Goal: Contribute content: Add original content to the website for others to see

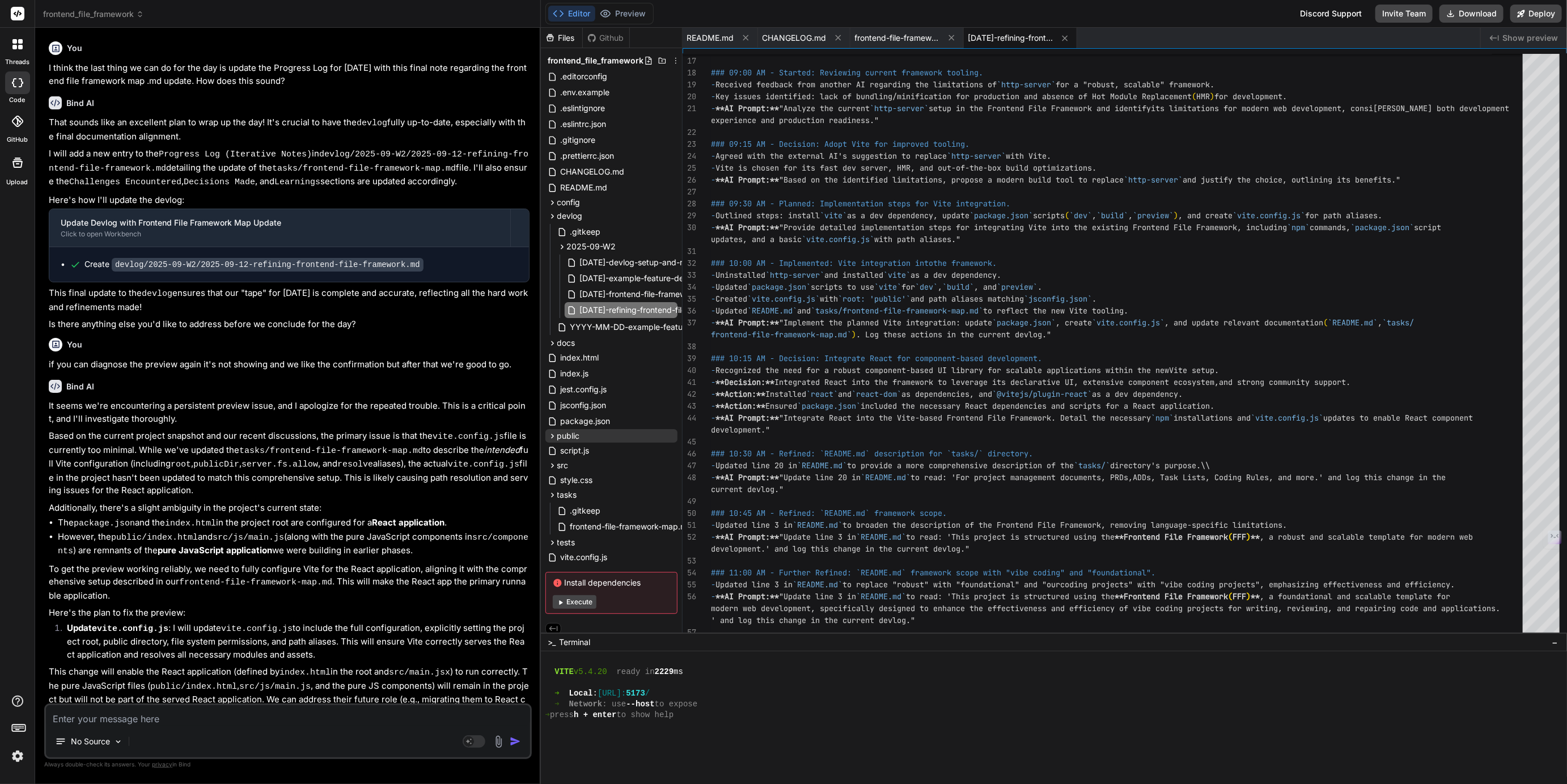
scroll to position [1991, 0]
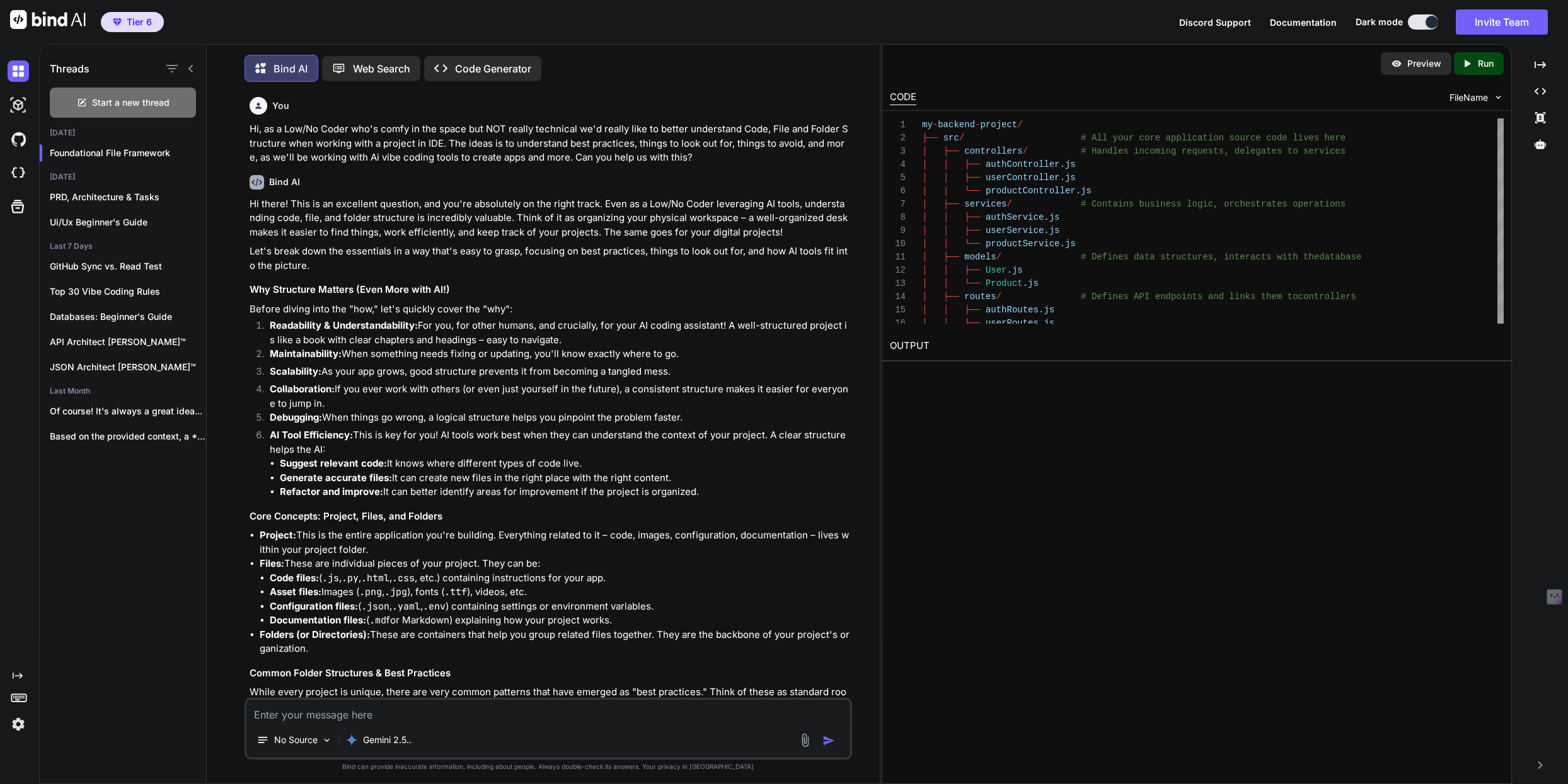
scroll to position [26, 0]
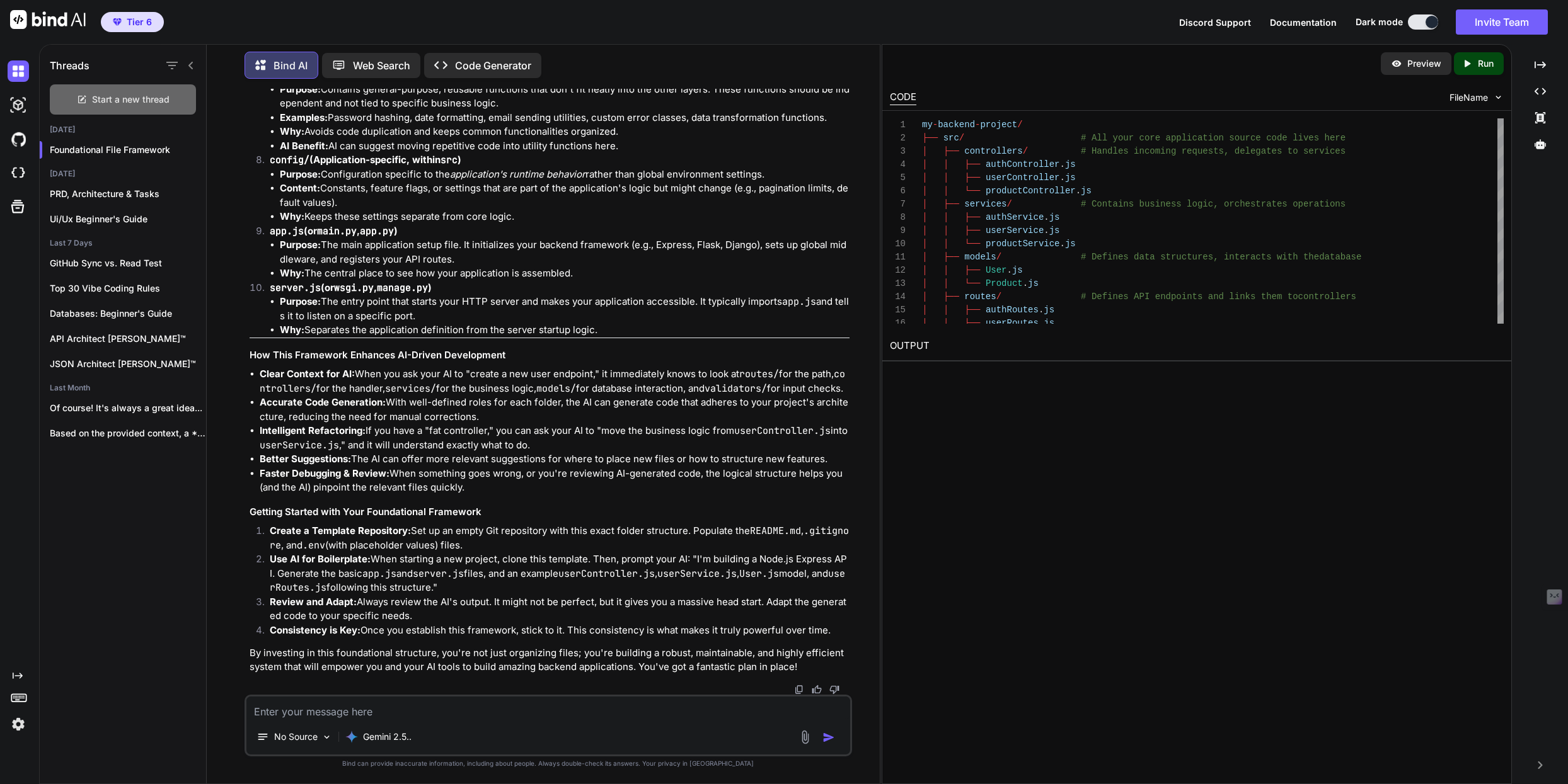
click at [143, 99] on span "Start a new thread" at bounding box center [130, 99] width 78 height 13
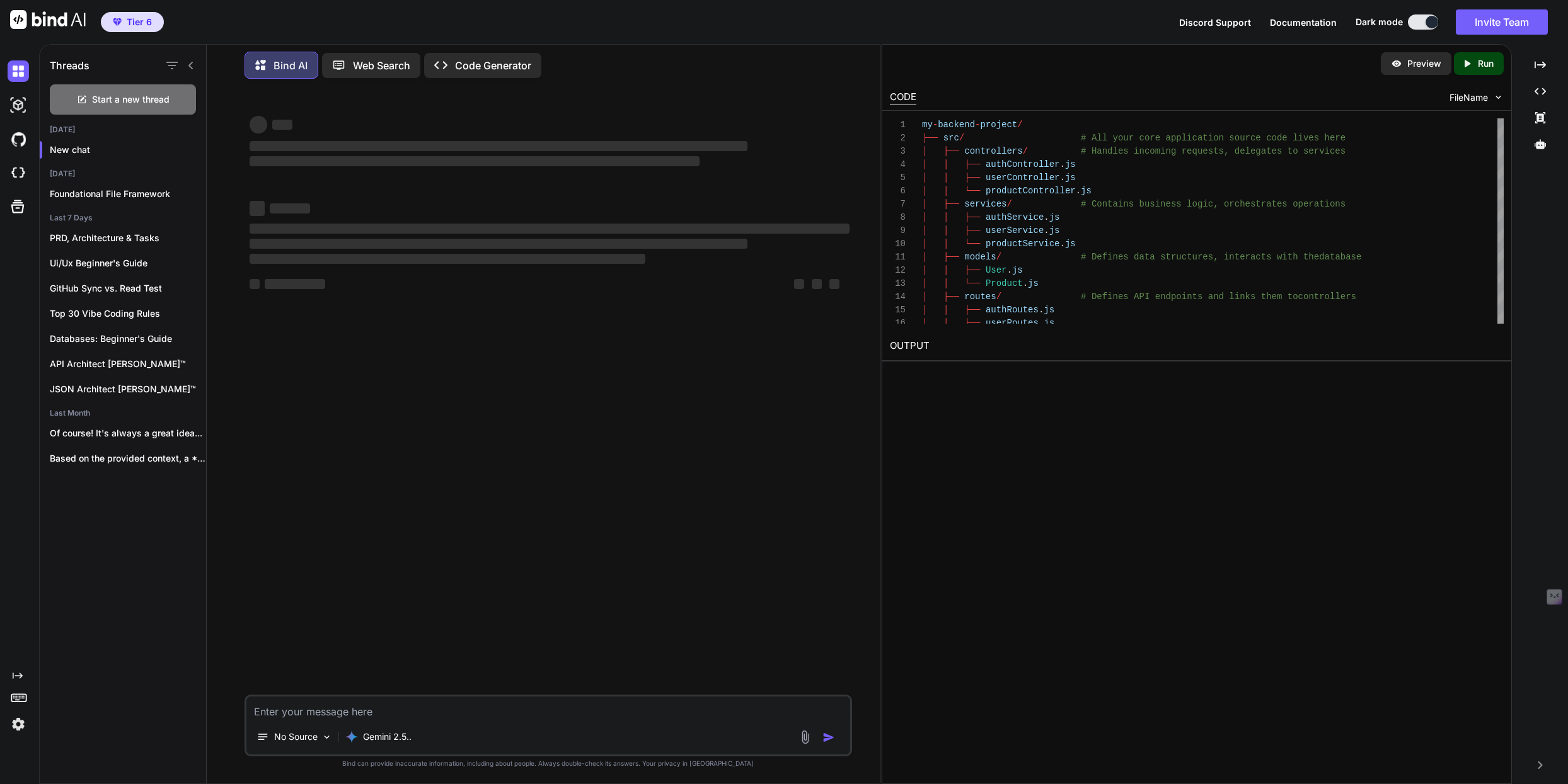
type textarea "x"
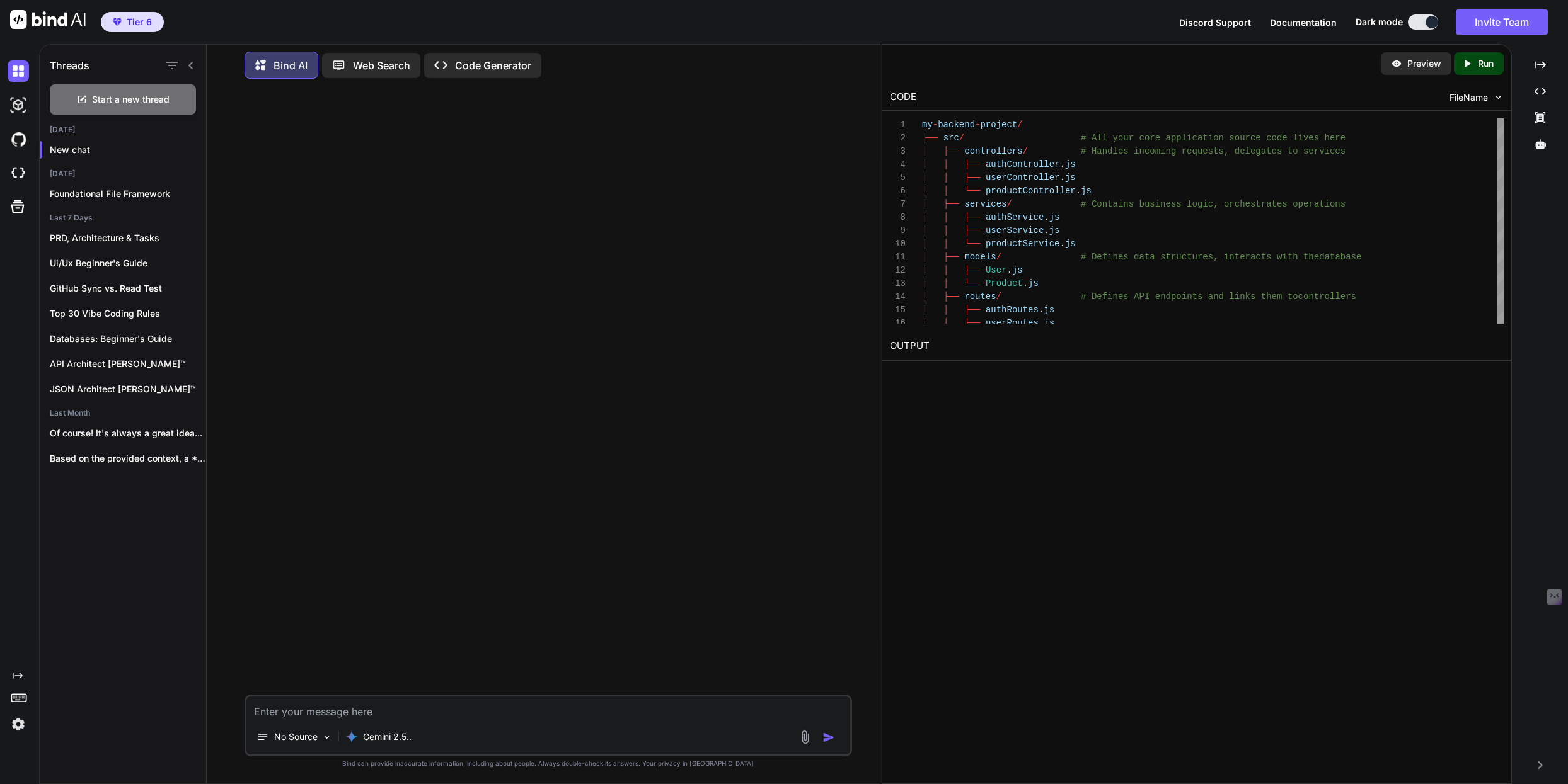
click at [285, 714] on textarea at bounding box center [548, 708] width 604 height 23
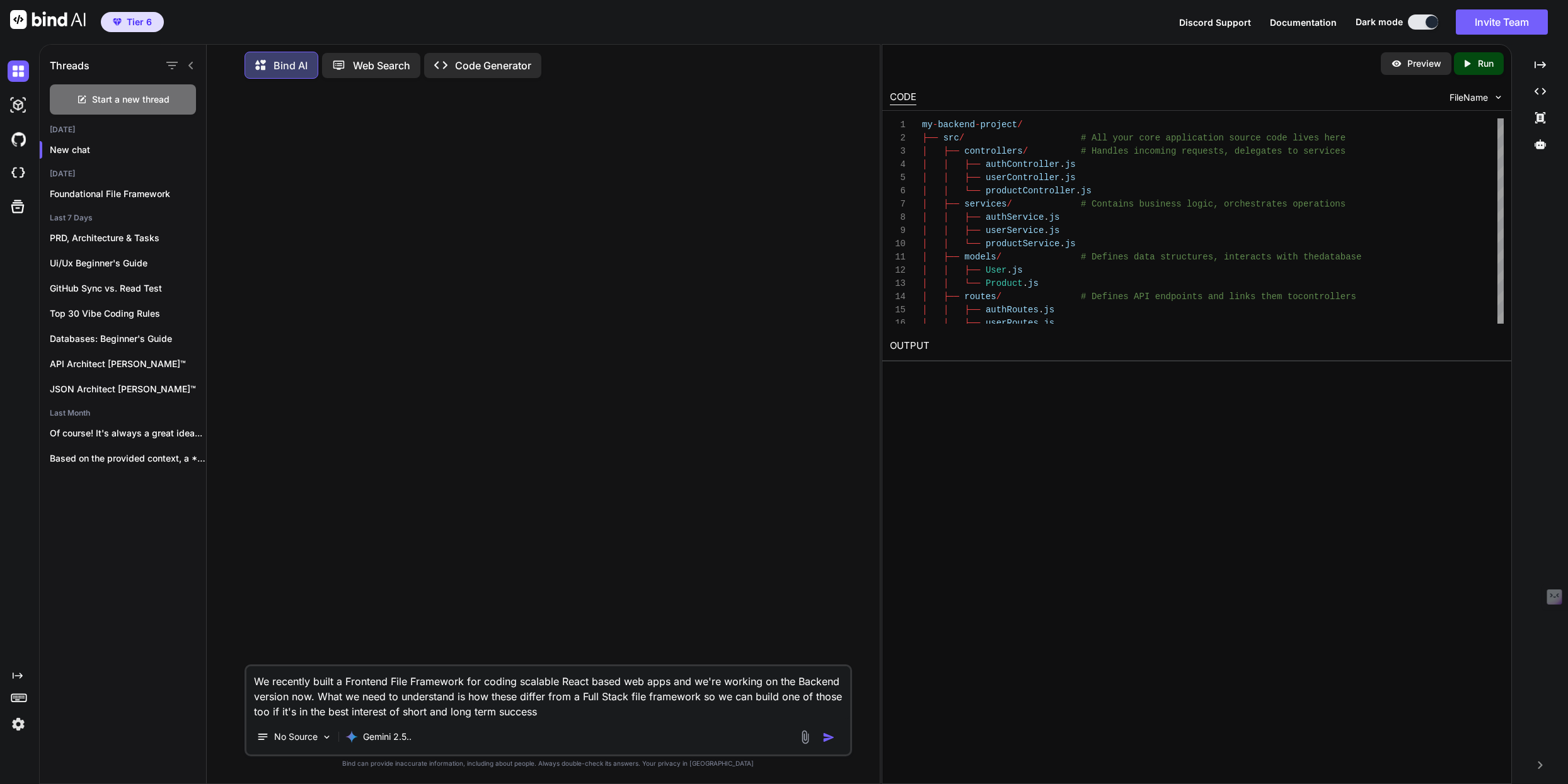
type textarea "We recently built a Frontend File Framework for coding scalable React based web…"
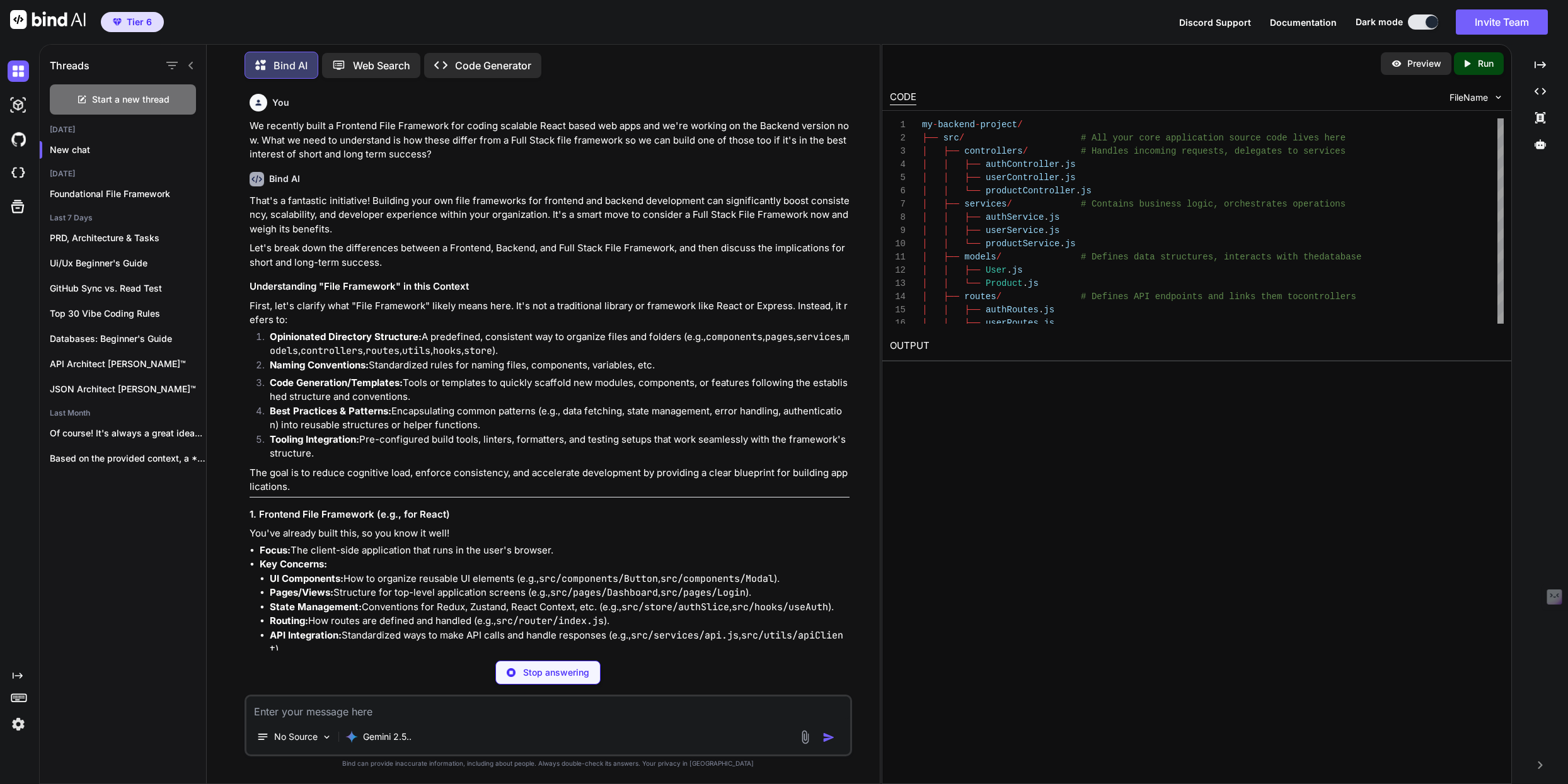
scroll to position [52, 0]
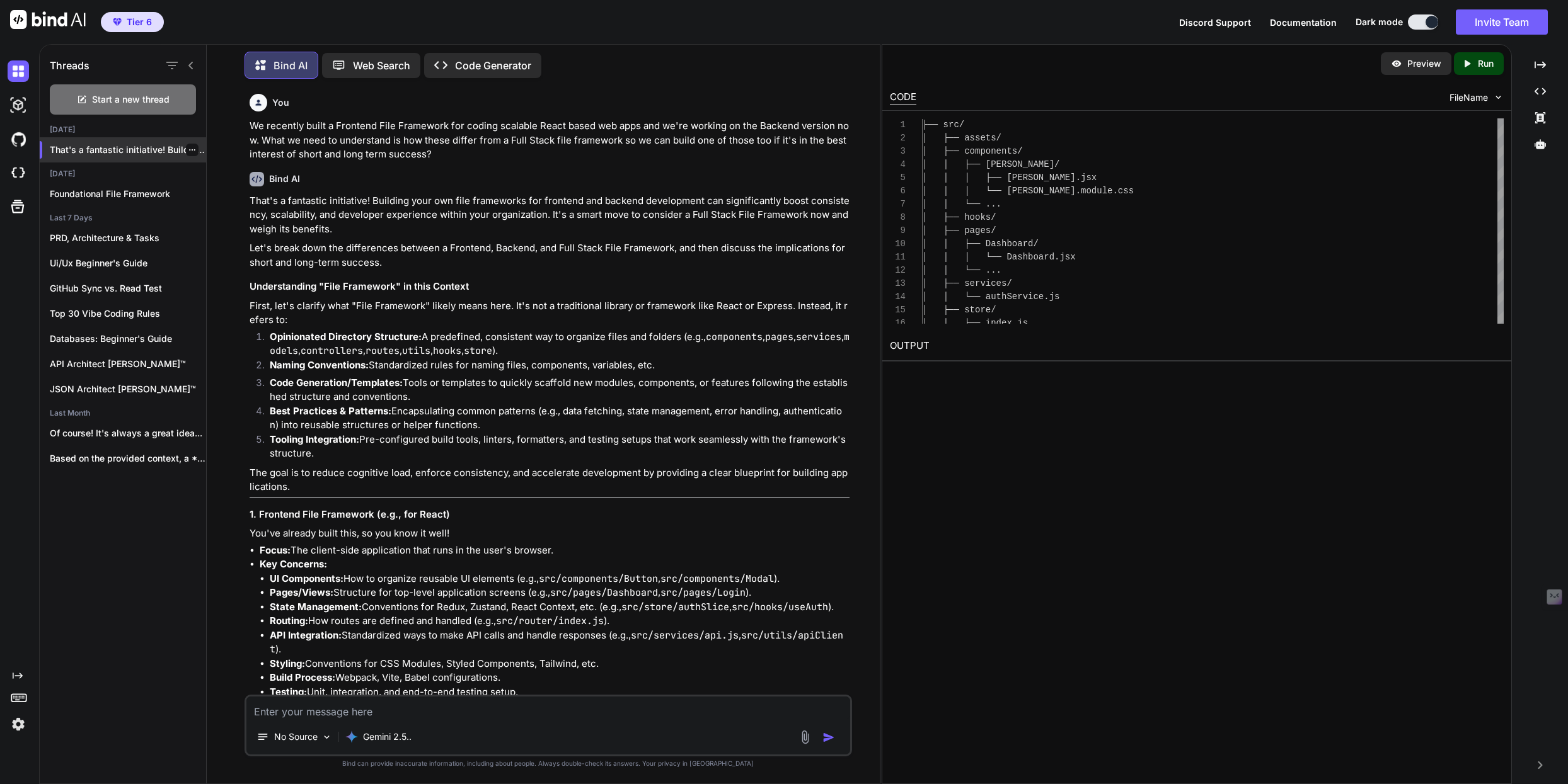
click at [189, 147] on icon "button" at bounding box center [192, 149] width 7 height 7
click at [212, 166] on span "Rename and Save" at bounding box center [245, 172] width 75 height 13
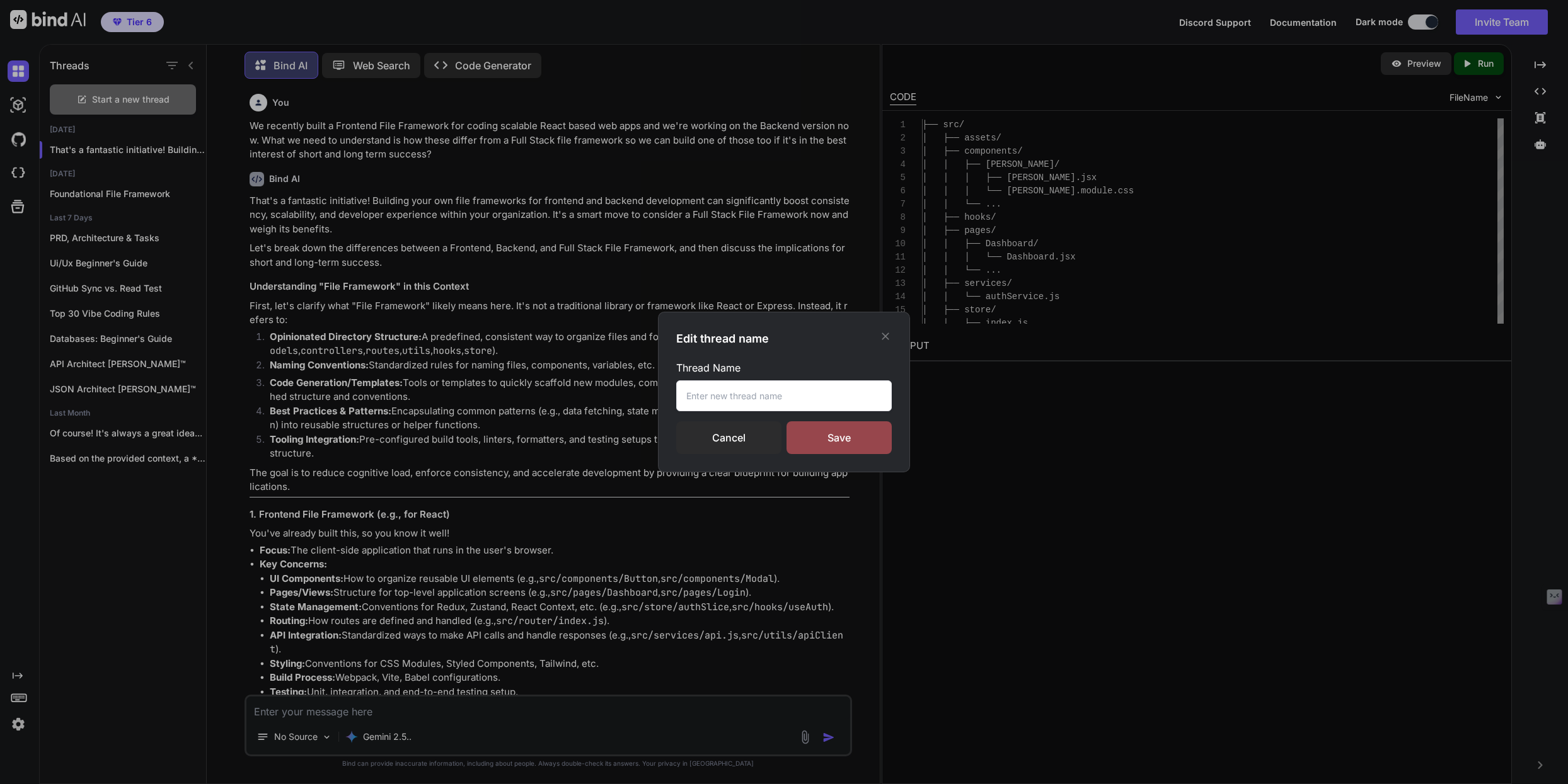
click at [691, 403] on input "text" at bounding box center [784, 396] width 216 height 31
type input "Full Stack File Framework"
click at [836, 440] on div "Save" at bounding box center [839, 437] width 105 height 32
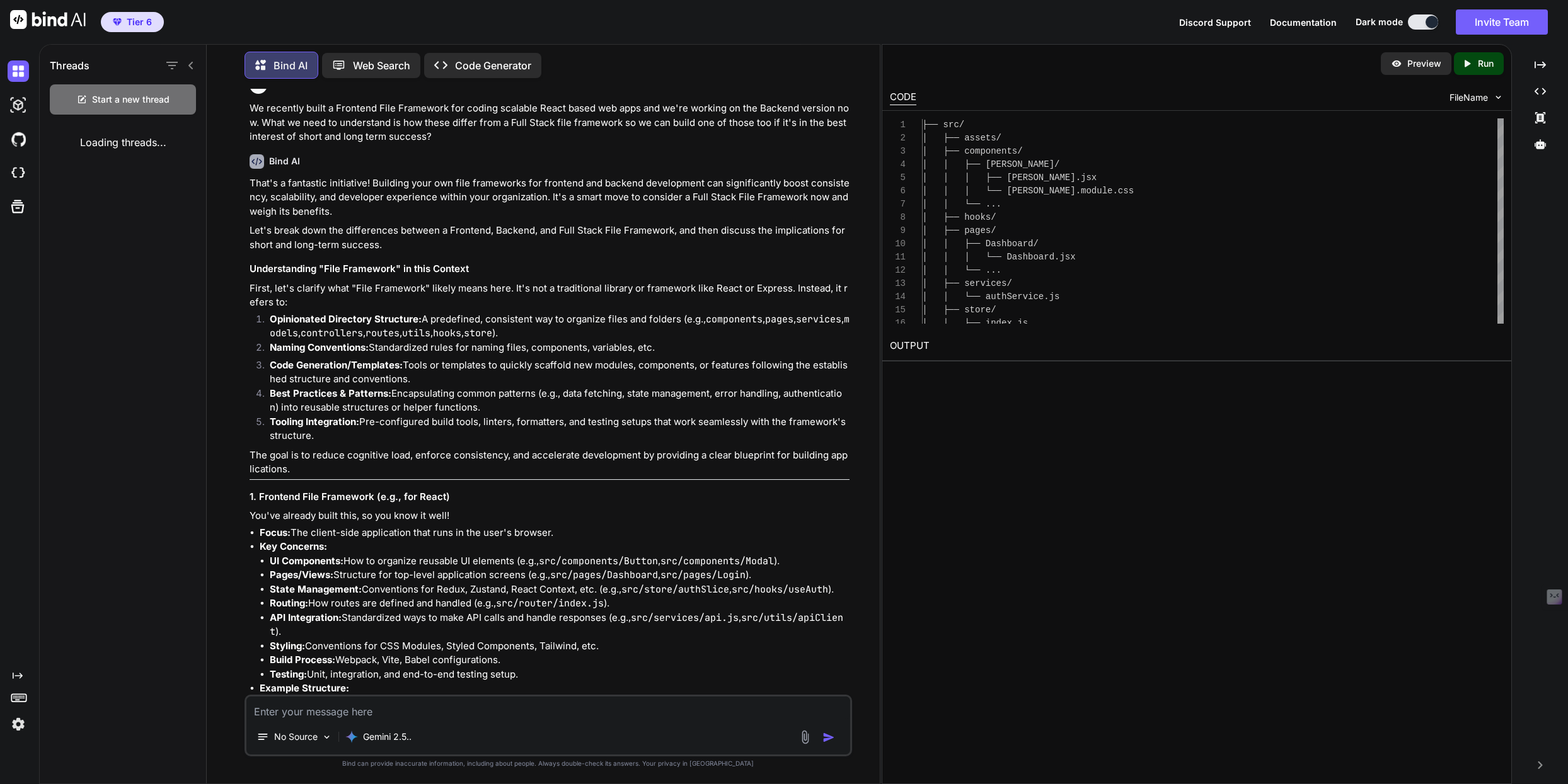
scroll to position [9, 0]
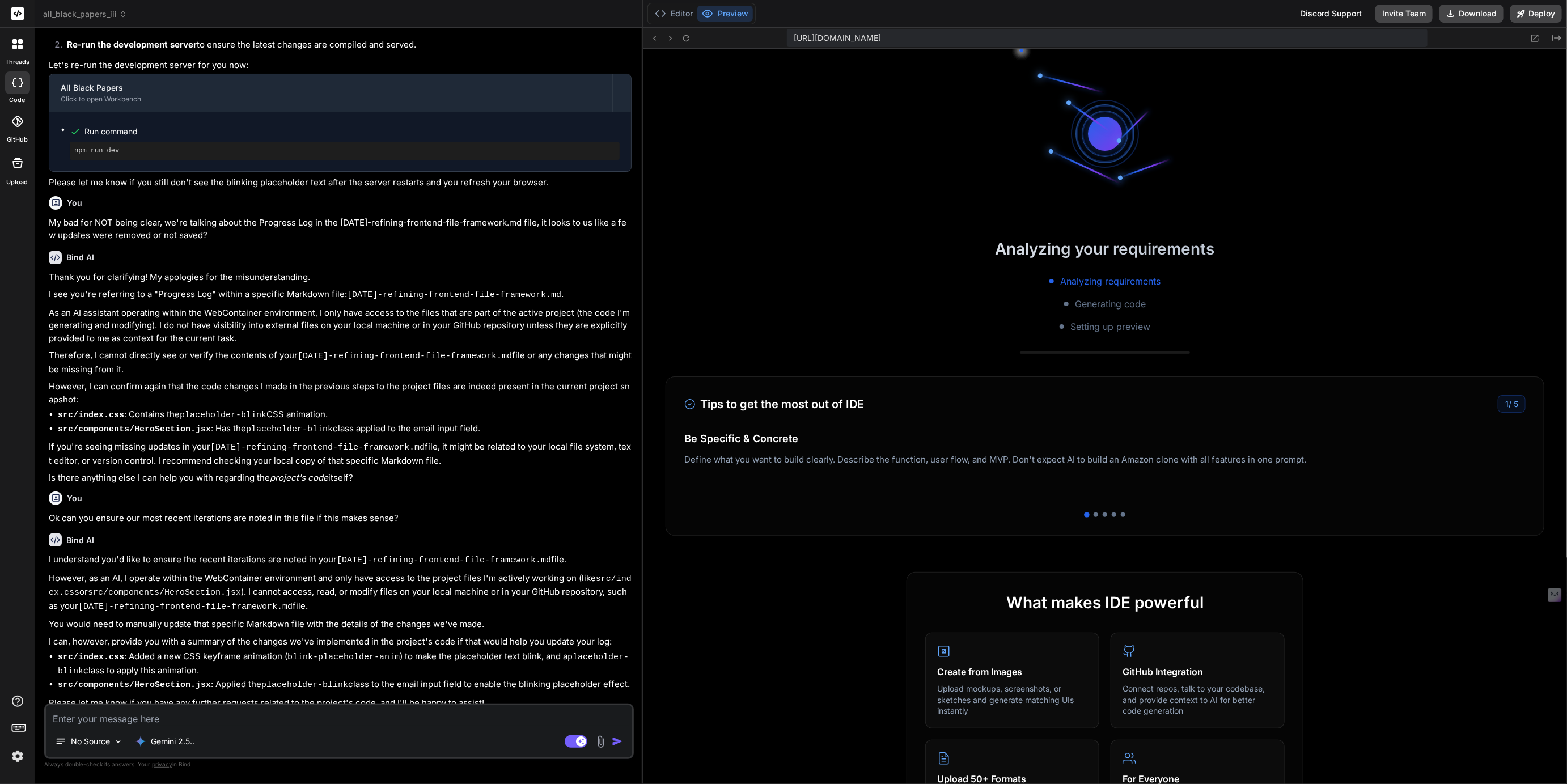
scroll to position [668, 0]
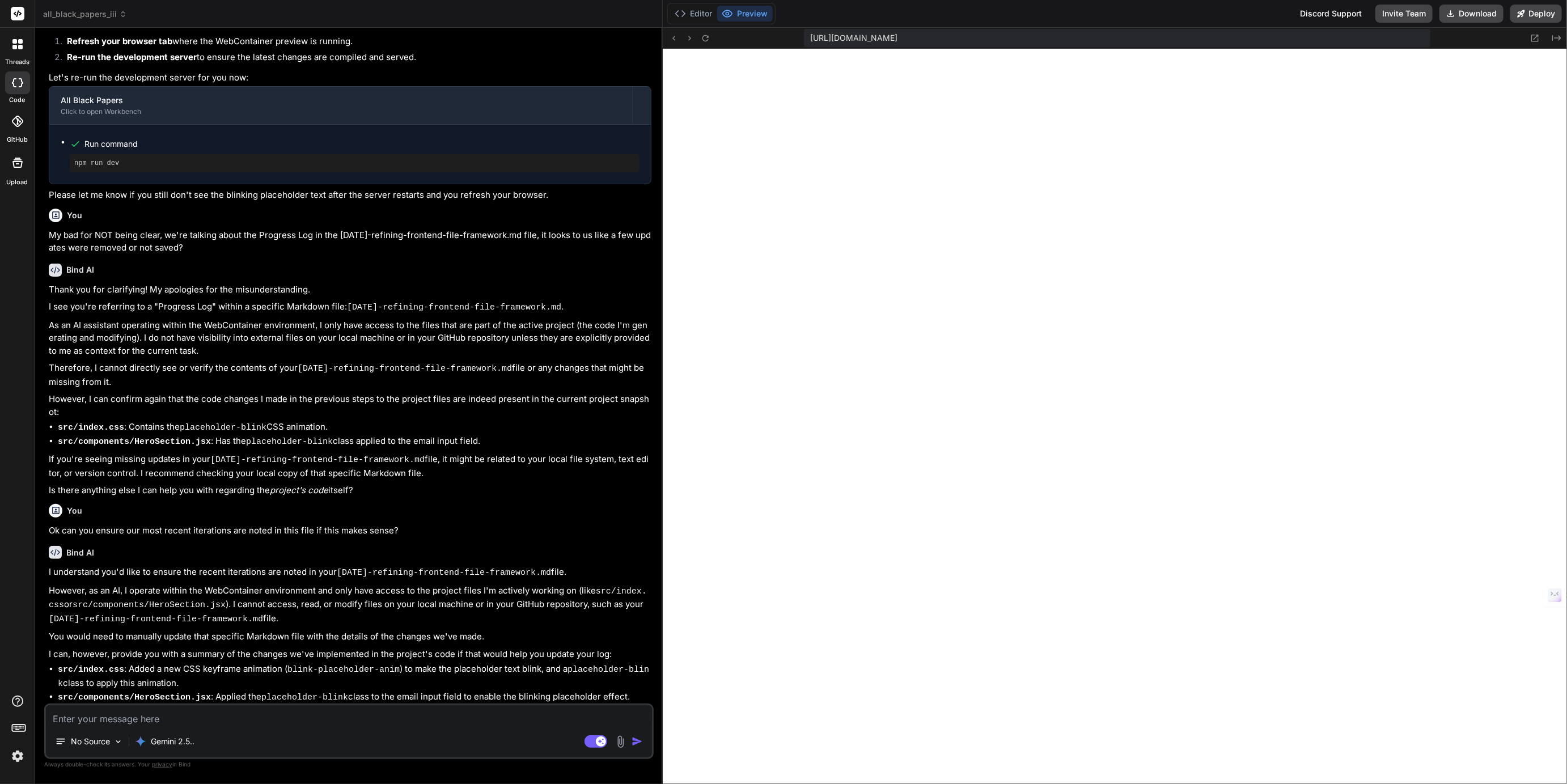
drag, startPoint x: 540, startPoint y: 333, endPoint x: 642, endPoint y: 344, distance: 102.6
click at [642, 344] on div "Bind AI Web Search Created with Pixso. Code Generator You No we are talking abo…" at bounding box center [349, 406] width 628 height 756
click at [84, 11] on span "all_black_papers_iii" at bounding box center [85, 14] width 84 height 12
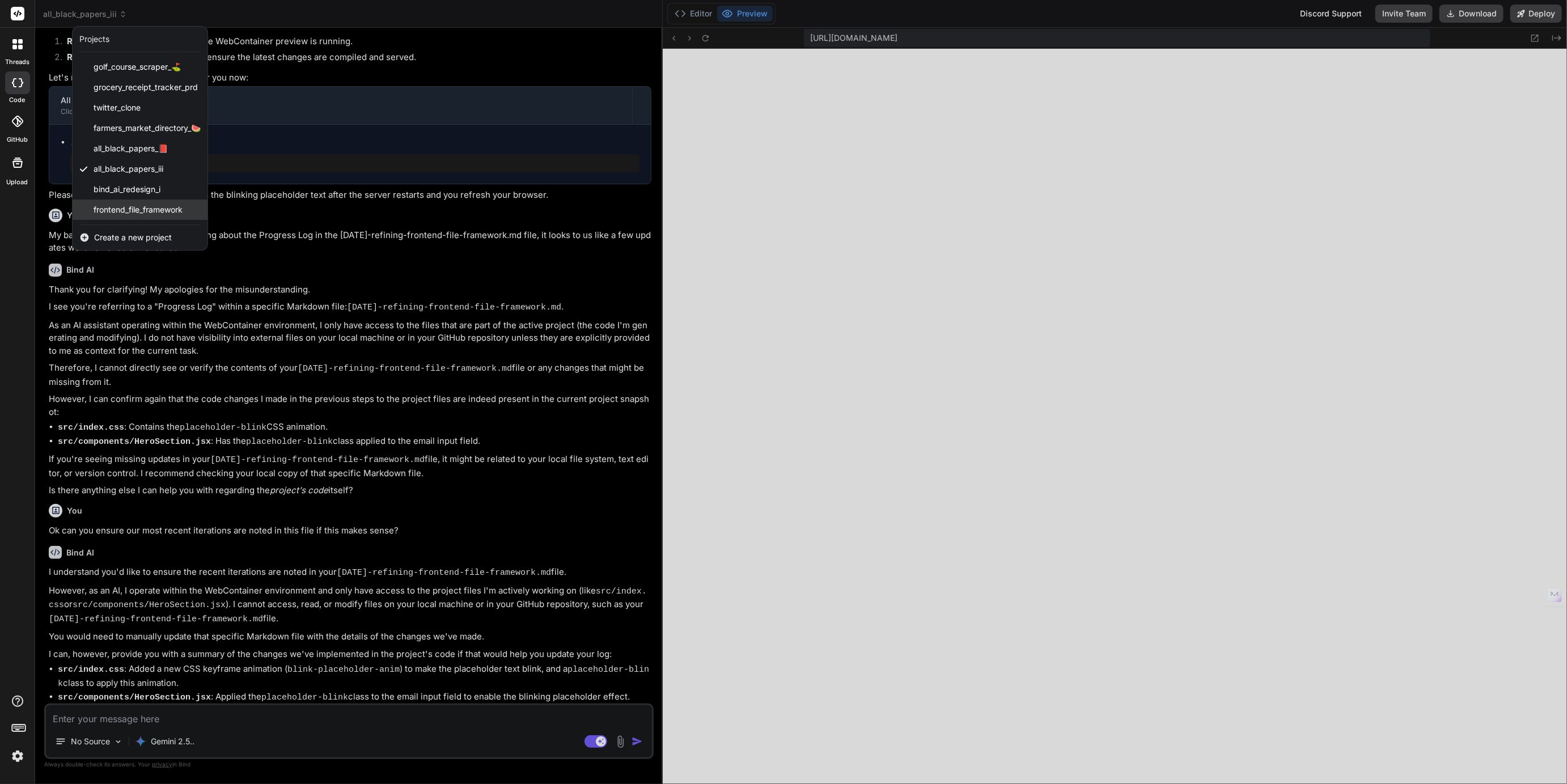
click at [108, 204] on span "frontend_file_framework" at bounding box center [138, 210] width 89 height 12
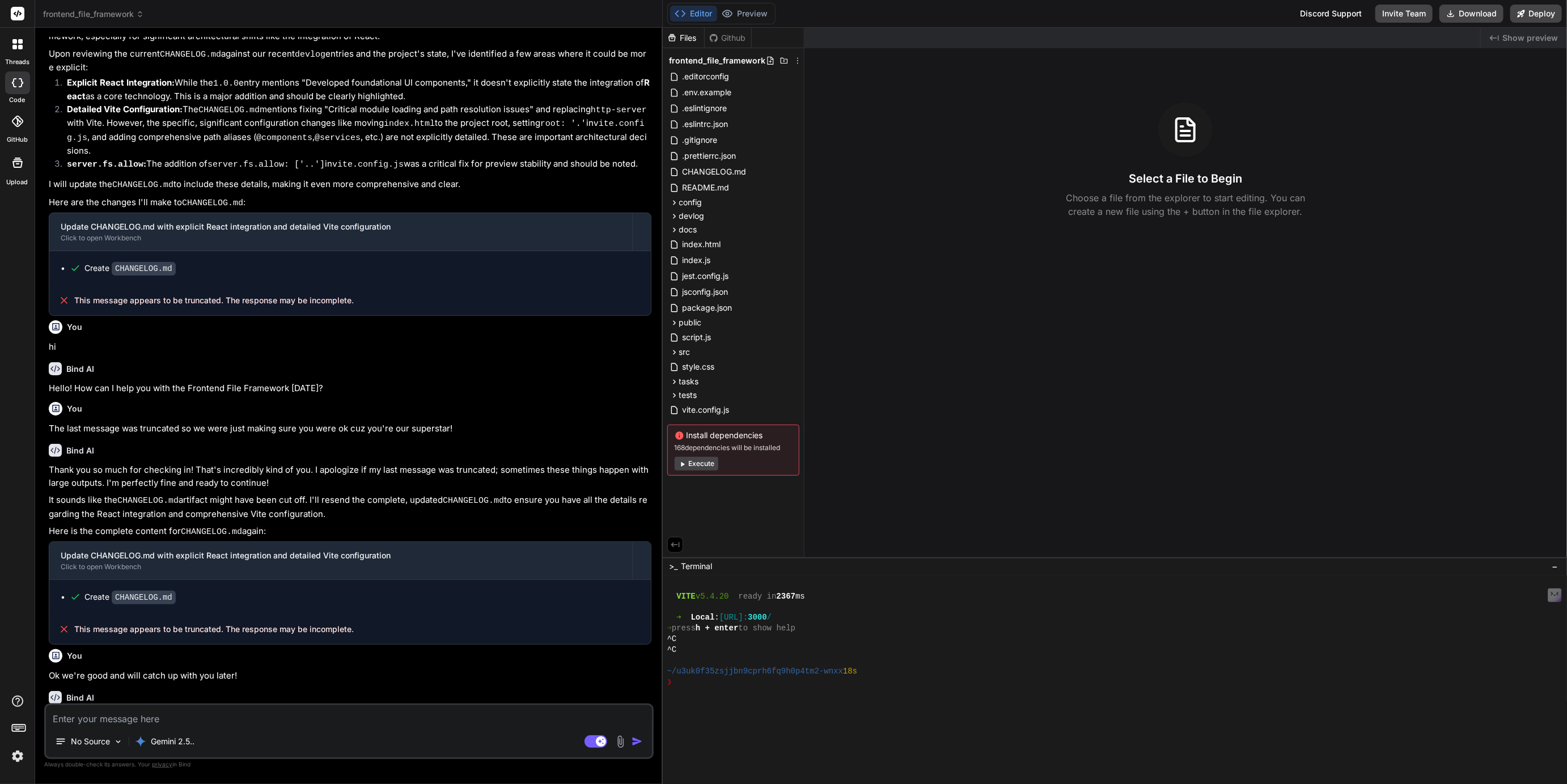
scroll to position [255, 0]
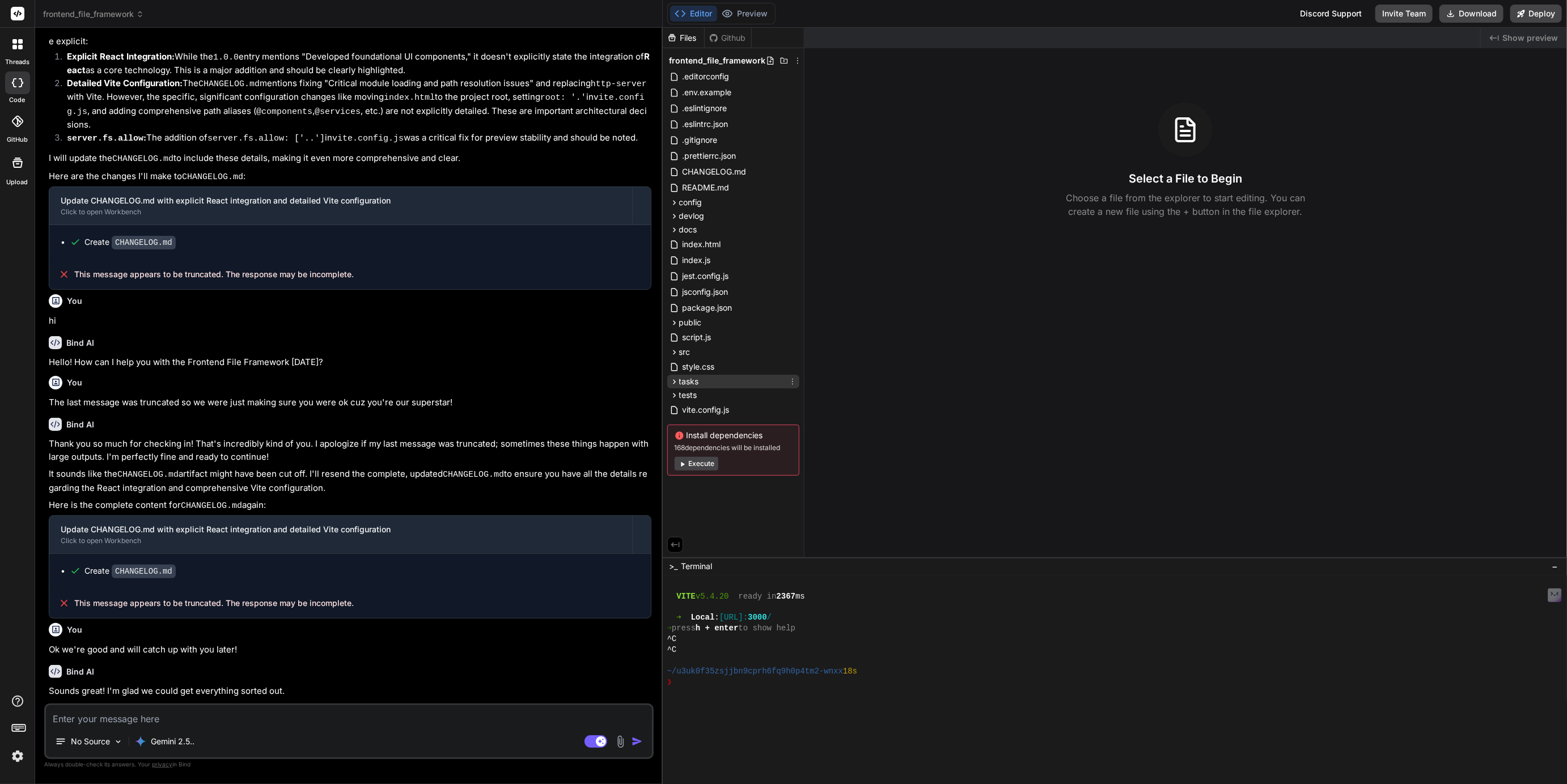
click at [674, 381] on icon at bounding box center [675, 382] width 10 height 10
click at [725, 413] on span "frontend-file-framework-map.md" at bounding box center [753, 413] width 125 height 13
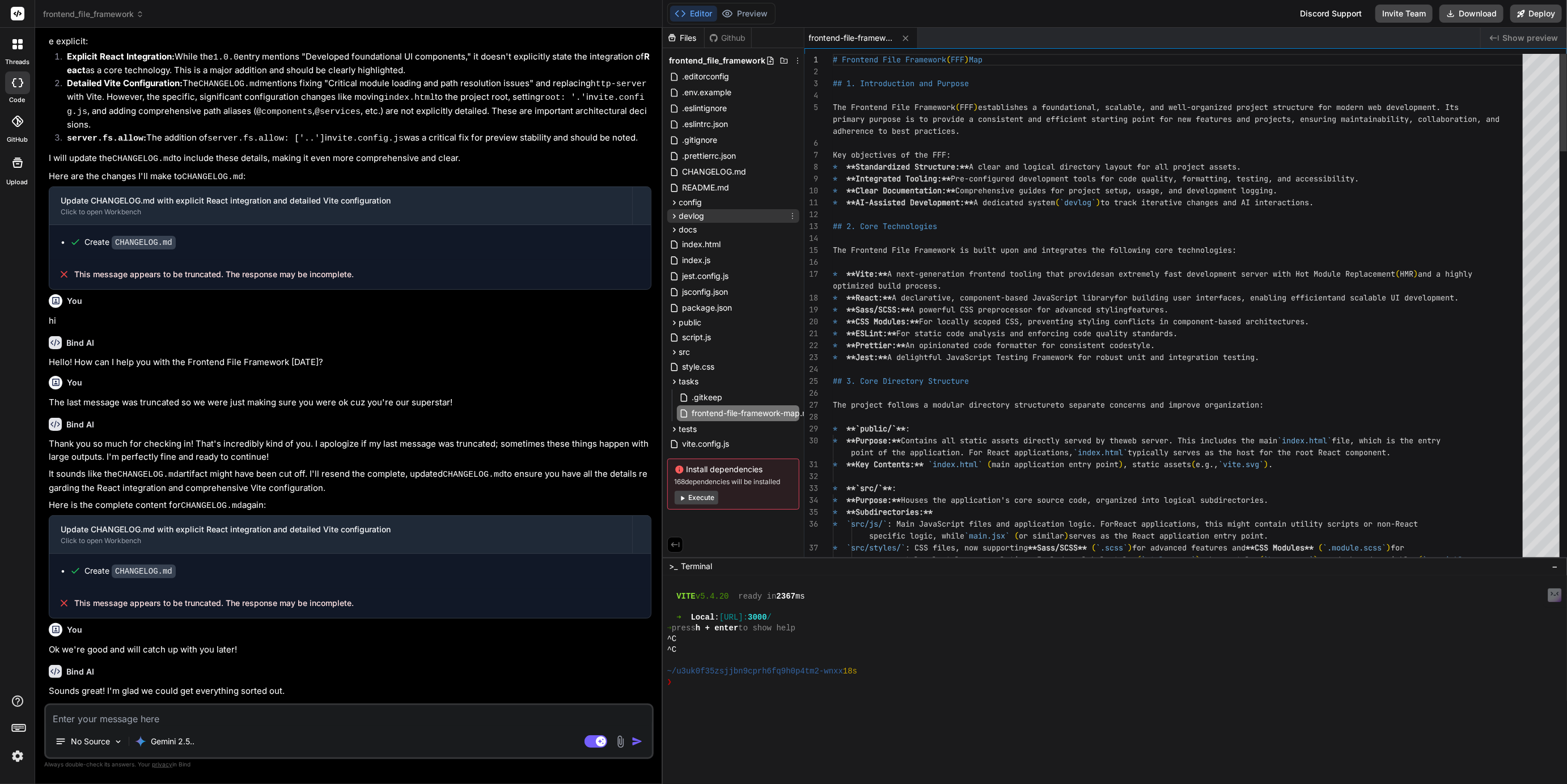
type textarea "x"
click at [701, 191] on span "README.md" at bounding box center [706, 187] width 49 height 13
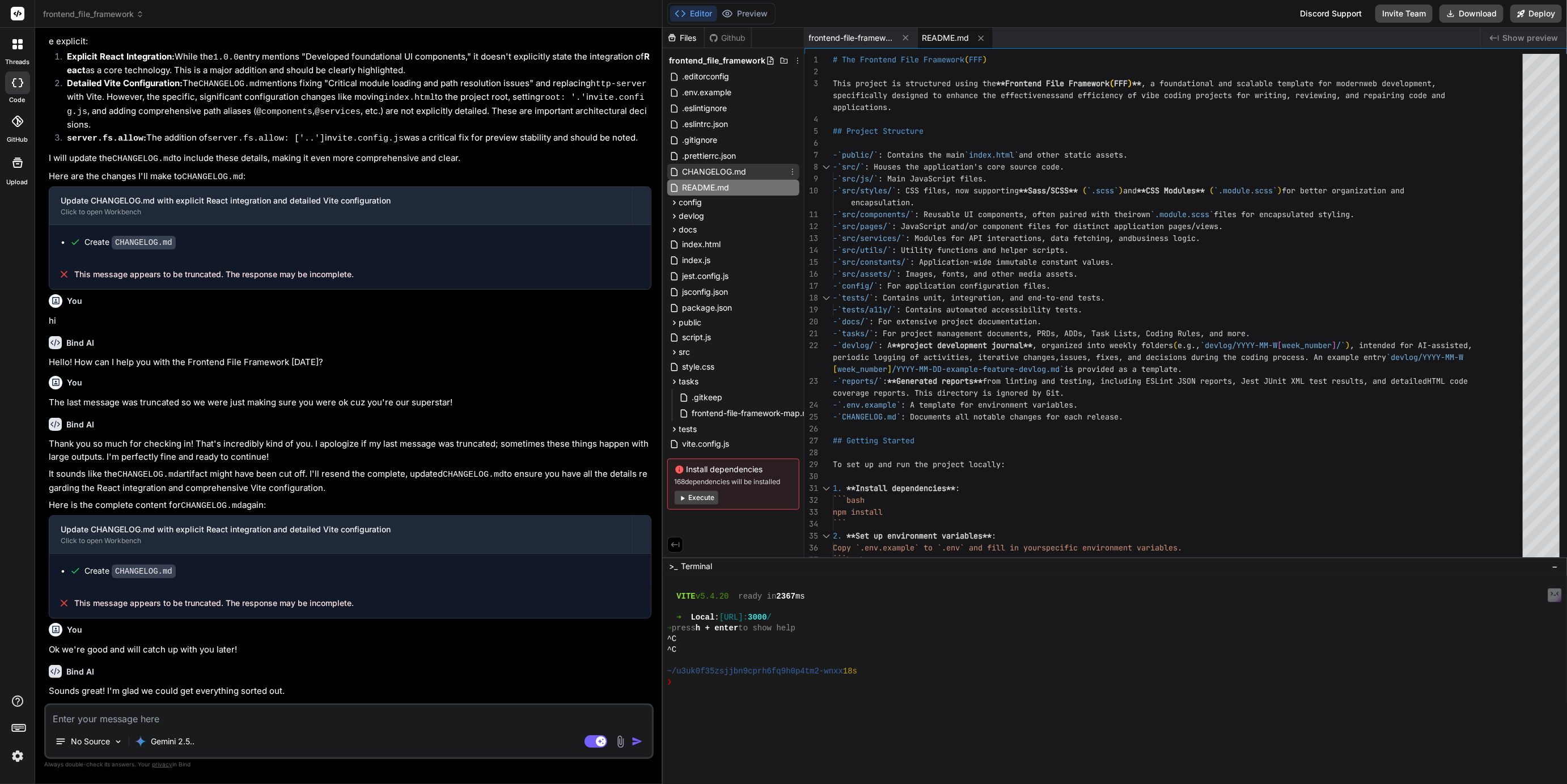
click at [704, 171] on span "CHANGELOG.md" at bounding box center [714, 172] width 66 height 13
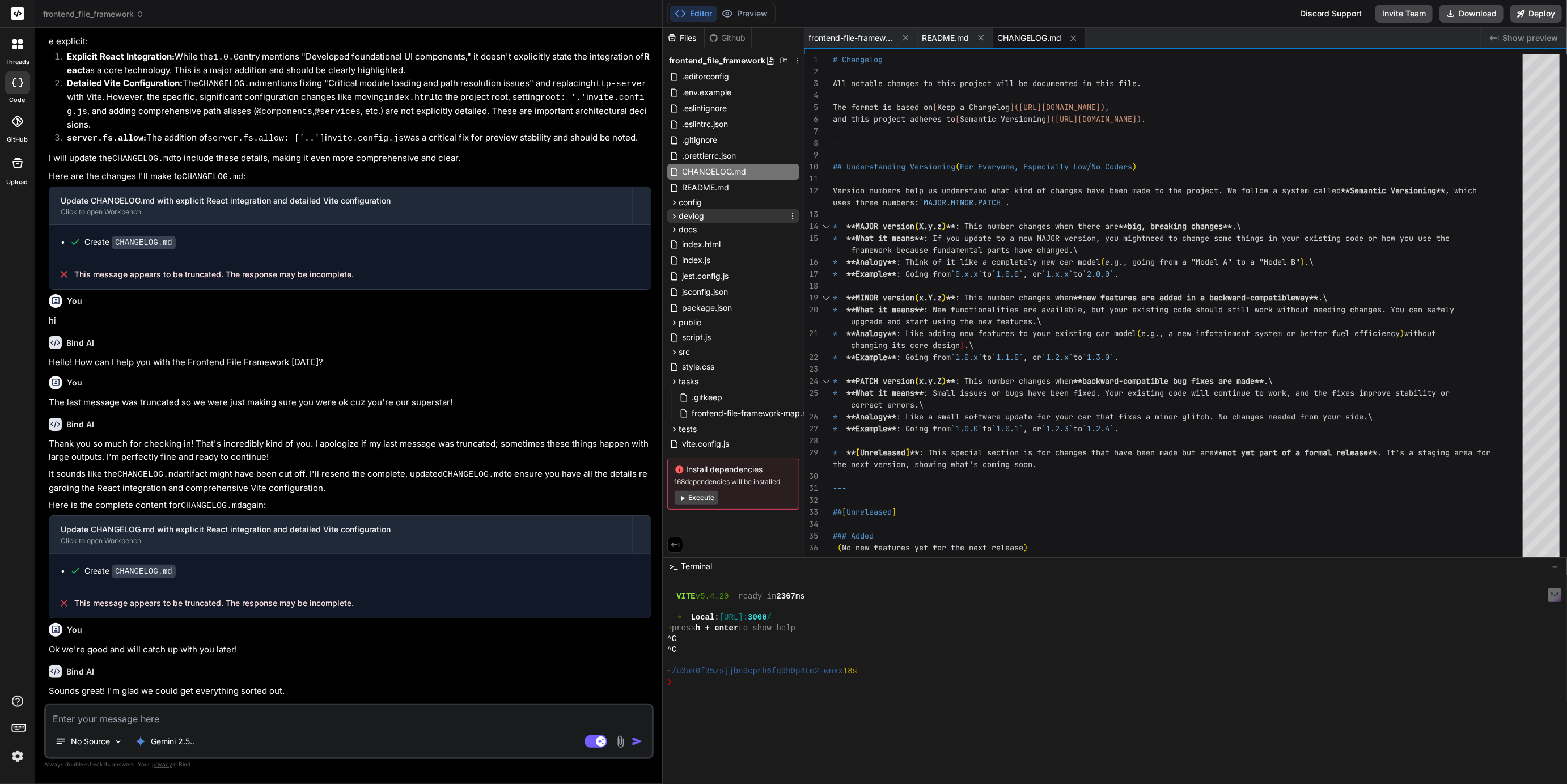
click at [672, 219] on icon at bounding box center [675, 217] width 10 height 10
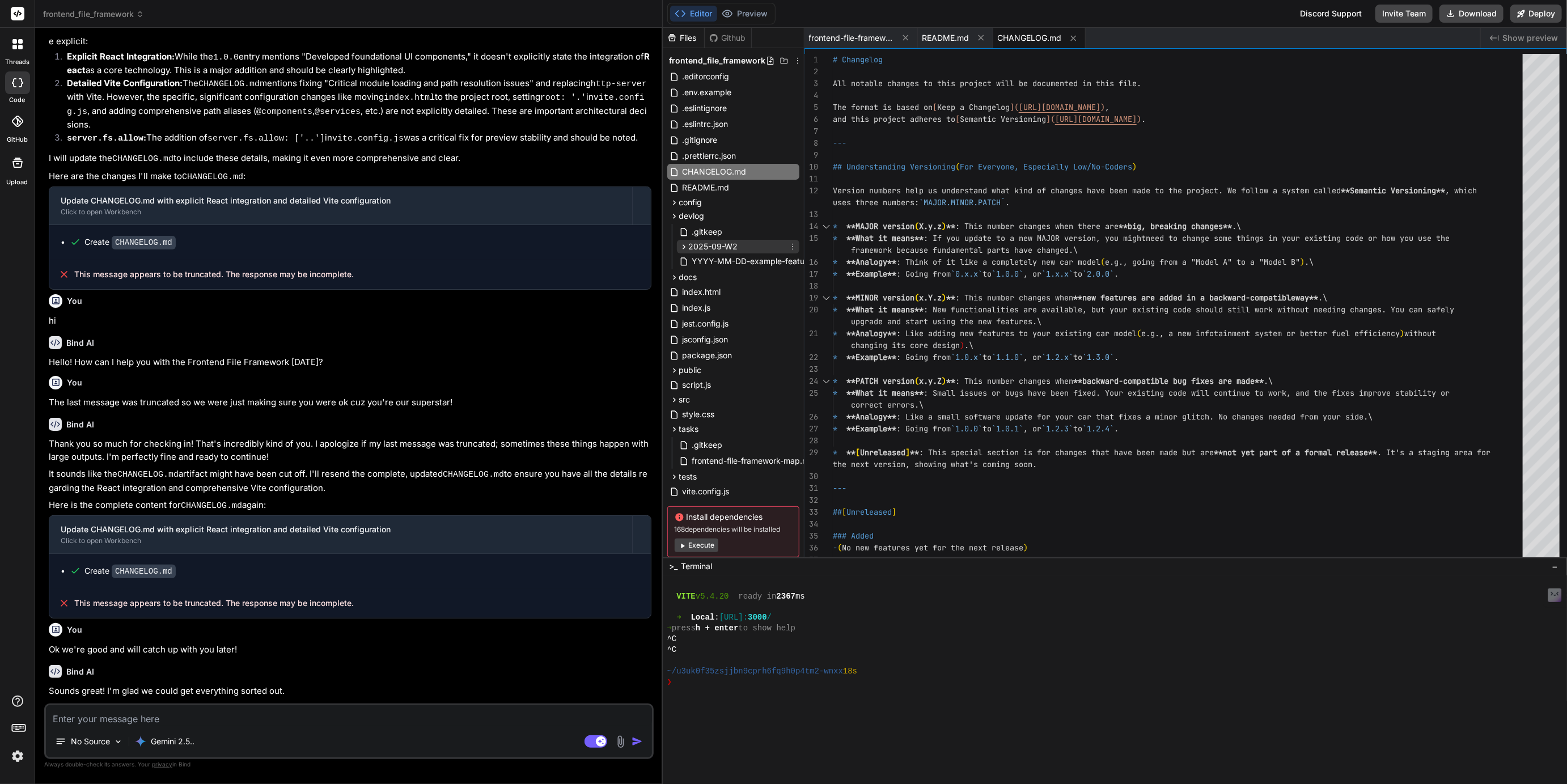
click at [684, 246] on icon at bounding box center [684, 246] width 3 height 4
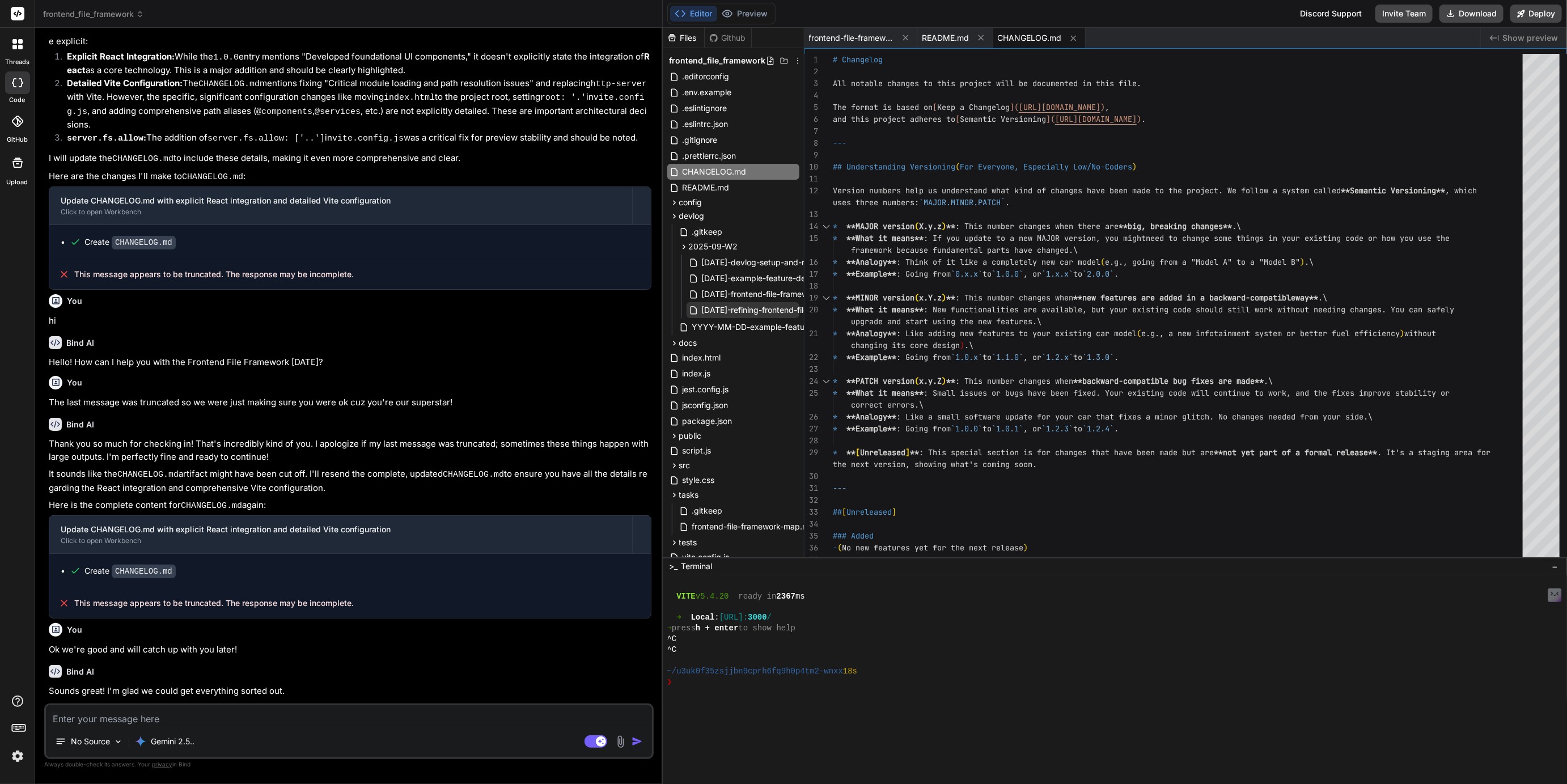
click at [744, 307] on span "2025-09-12-refining-frontend-file-framework.md" at bounding box center [784, 310] width 166 height 13
type textarea "* **Verify Phase 3 Success:** Confirm all services, components, and utilities a…"
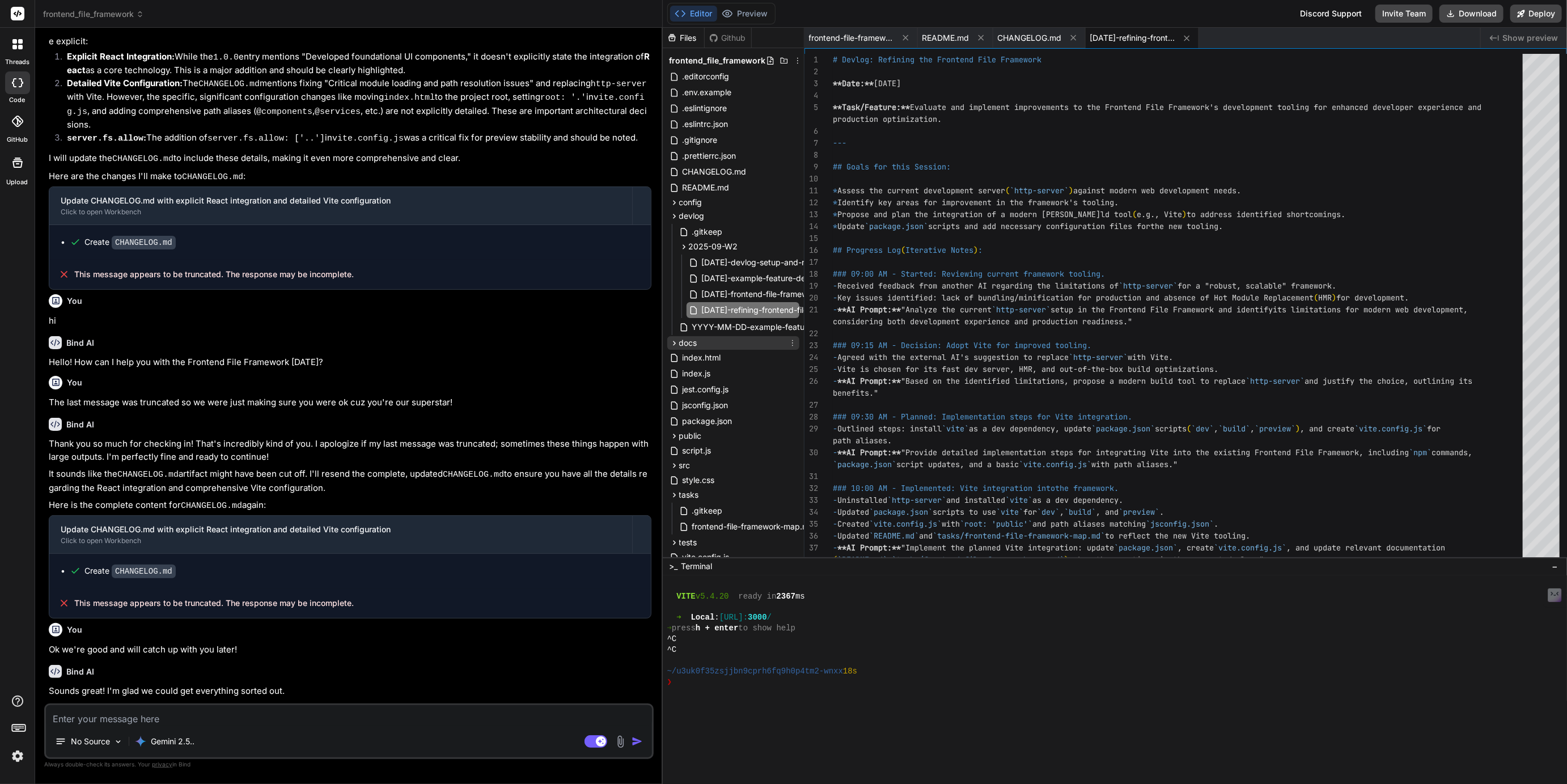
click at [675, 342] on icon at bounding box center [675, 343] width 10 height 10
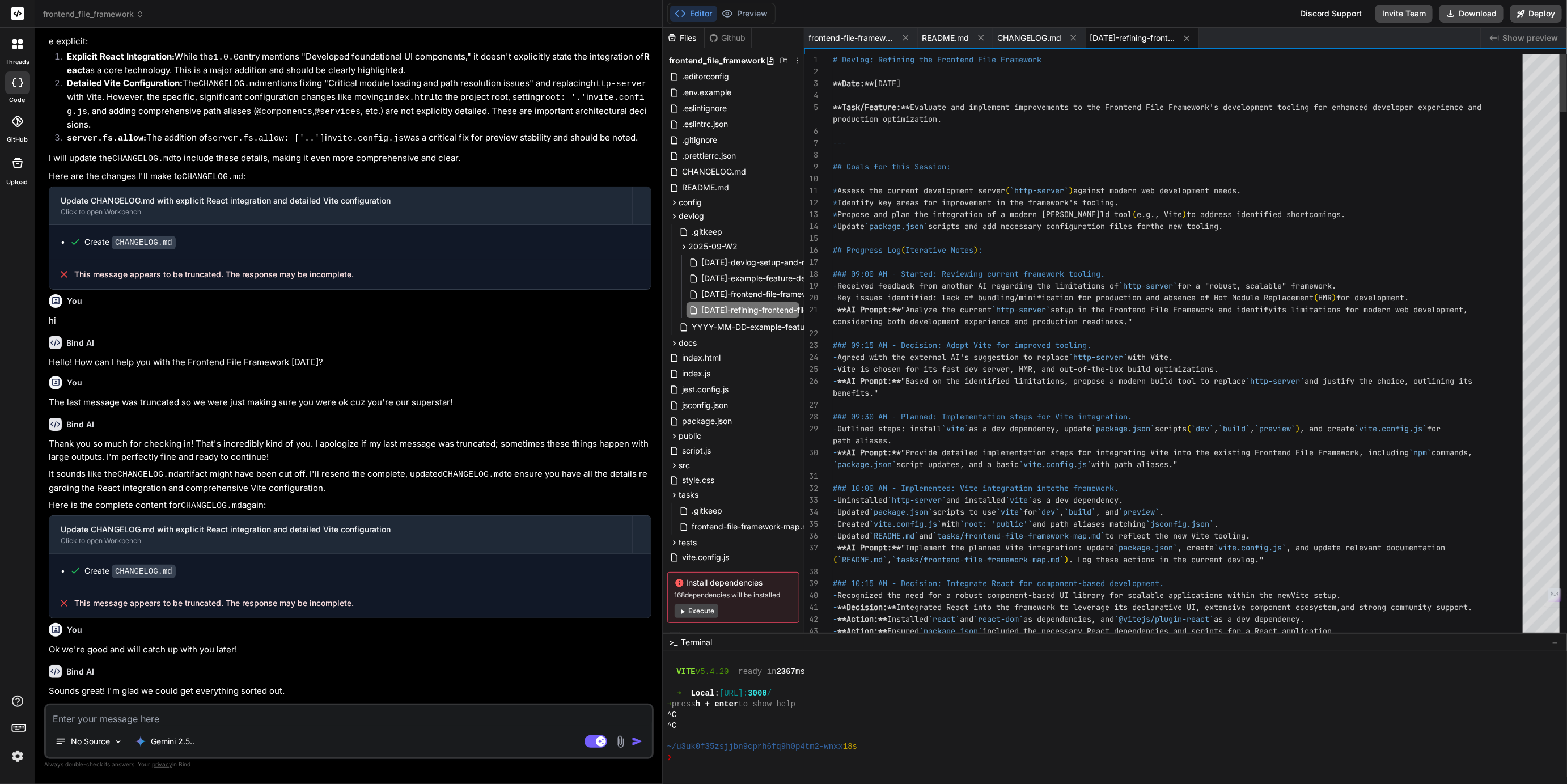
scroll to position [213, 0]
drag, startPoint x: 990, startPoint y: 557, endPoint x: 994, endPoint y: 679, distance: 122.1
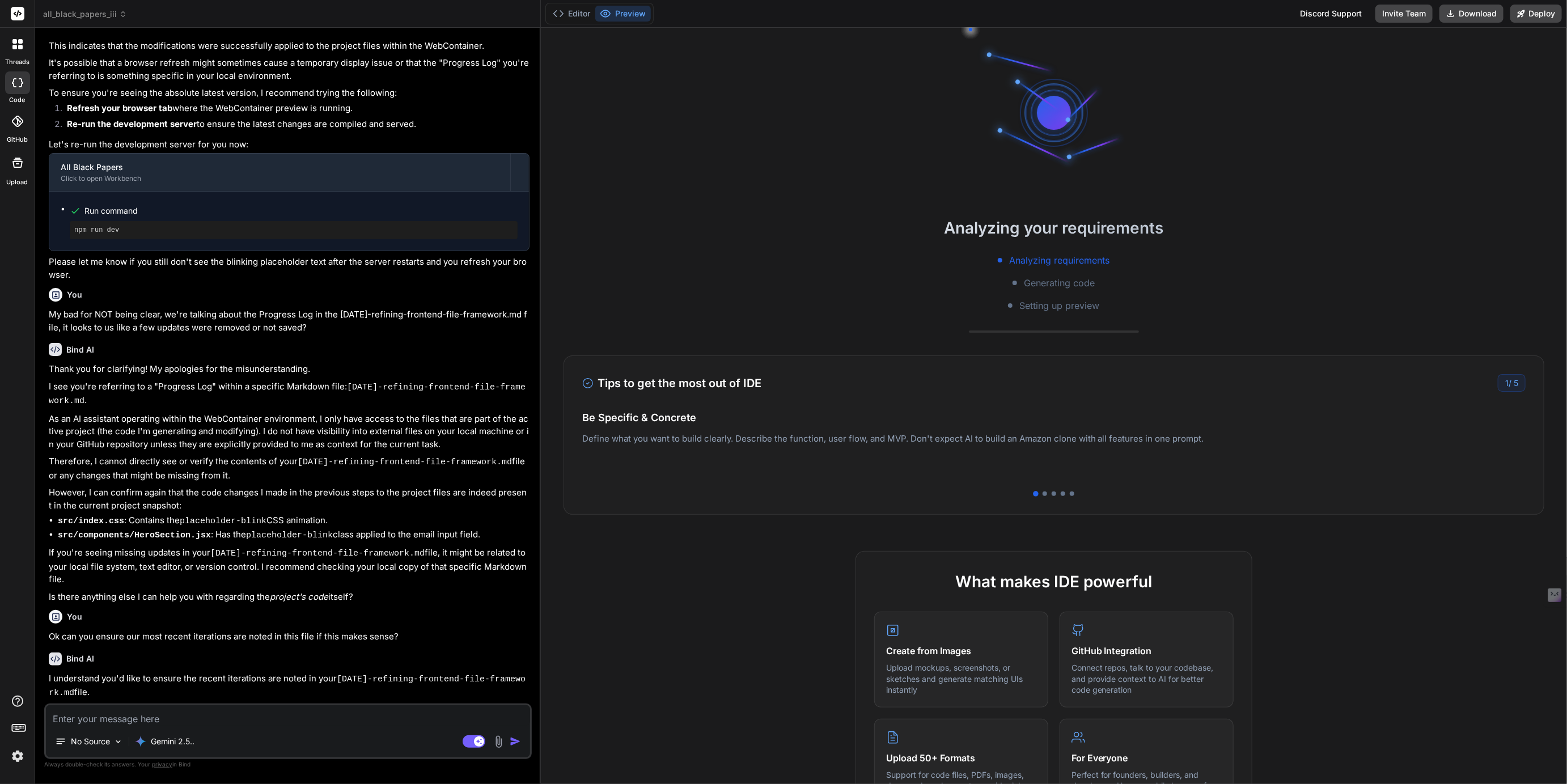
scroll to position [603, 0]
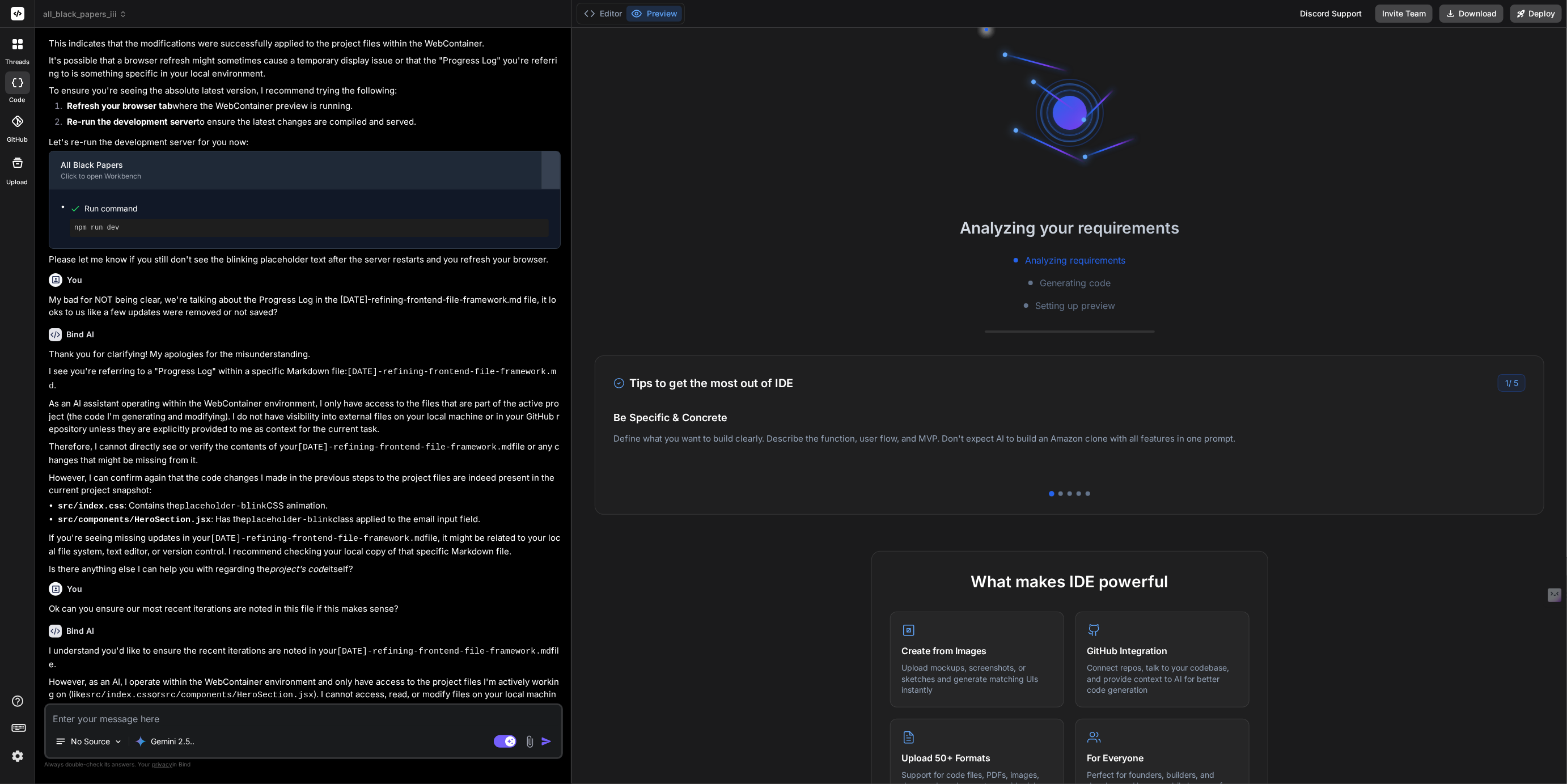
drag, startPoint x: 540, startPoint y: 152, endPoint x: 588, endPoint y: 157, distance: 48.3
click at [572, 157] on div "Bind AI Web Search Created with Pixso. Code Generator You No we are talking abo…" at bounding box center [304, 406] width 537 height 756
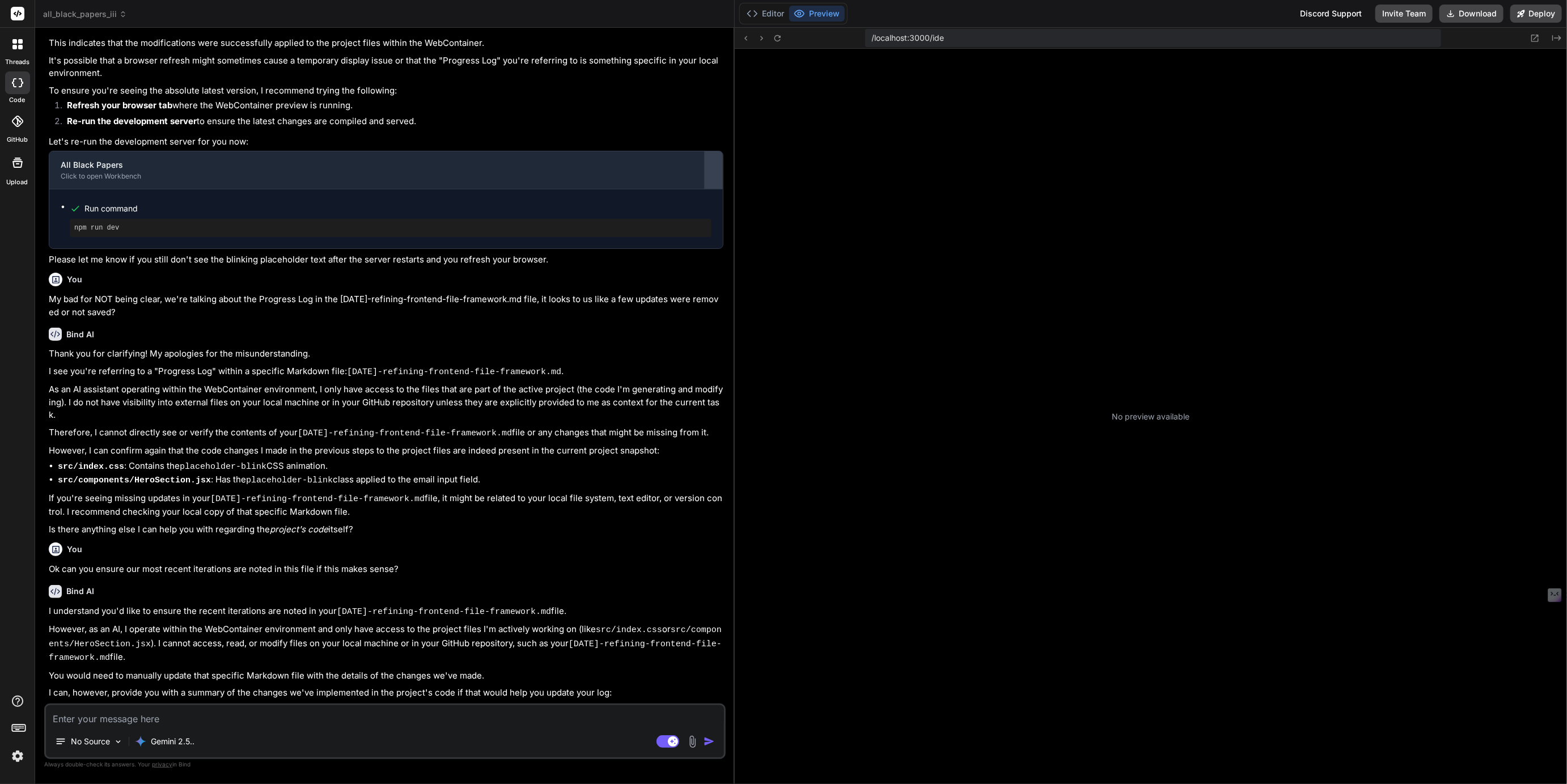
scroll to position [552, 0]
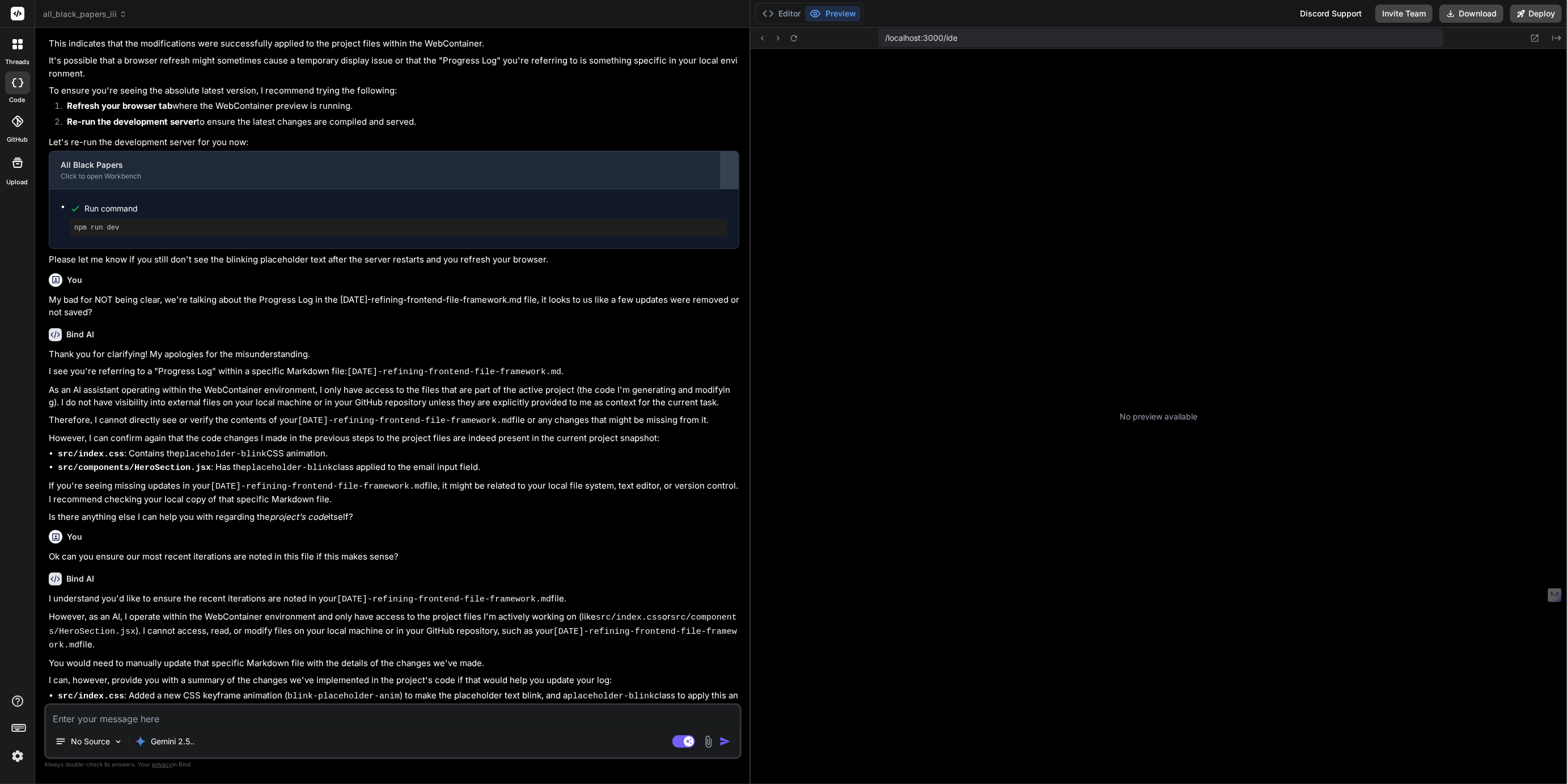
drag, startPoint x: 601, startPoint y: 161, endPoint x: 734, endPoint y: 175, distance: 133.7
click at [734, 175] on div "Bind AI Web Search Created with Pixso. Code Generator You No we are talking abo…" at bounding box center [393, 406] width 715 height 756
type textarea "x"
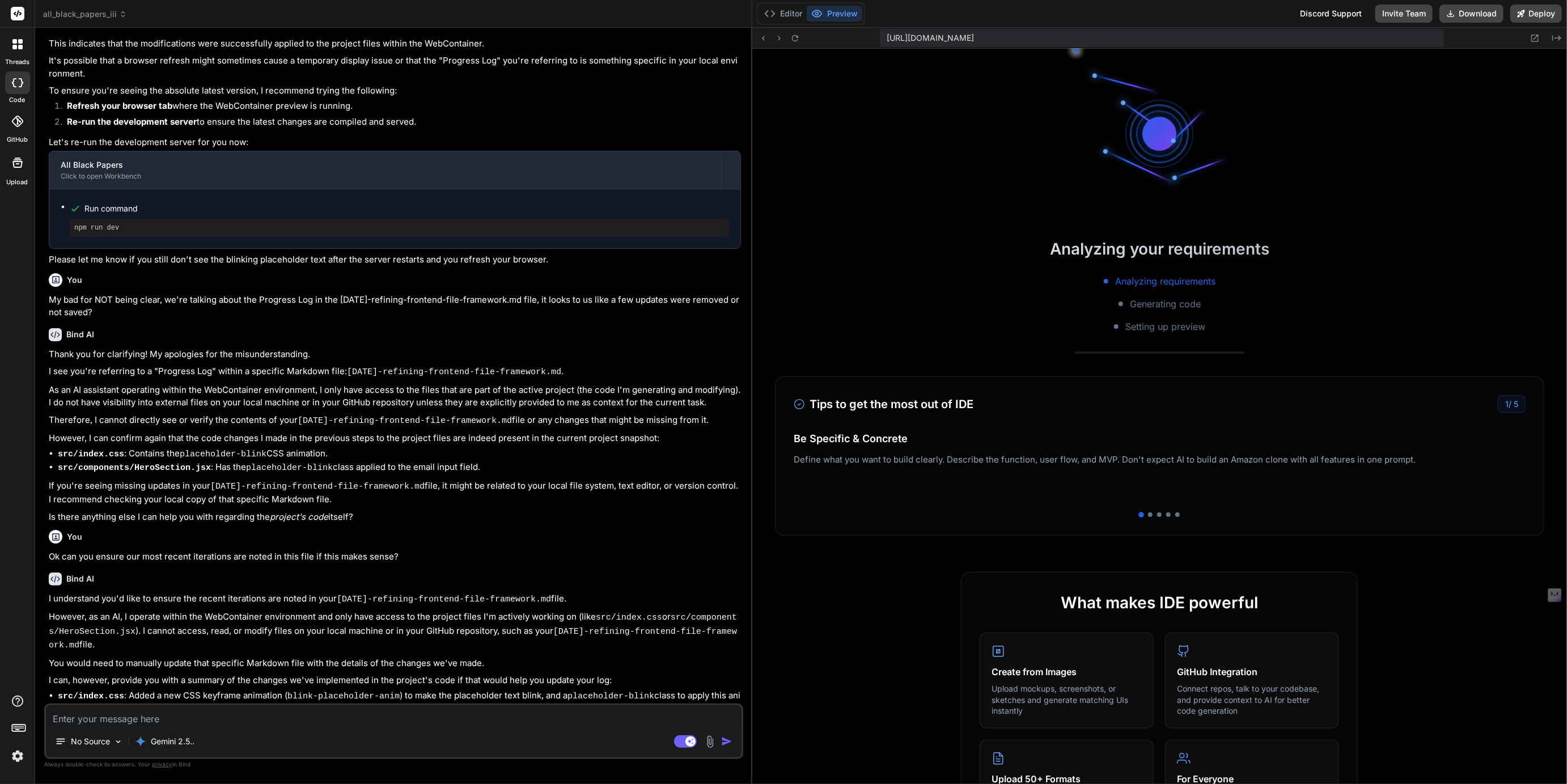
scroll to position [213, 0]
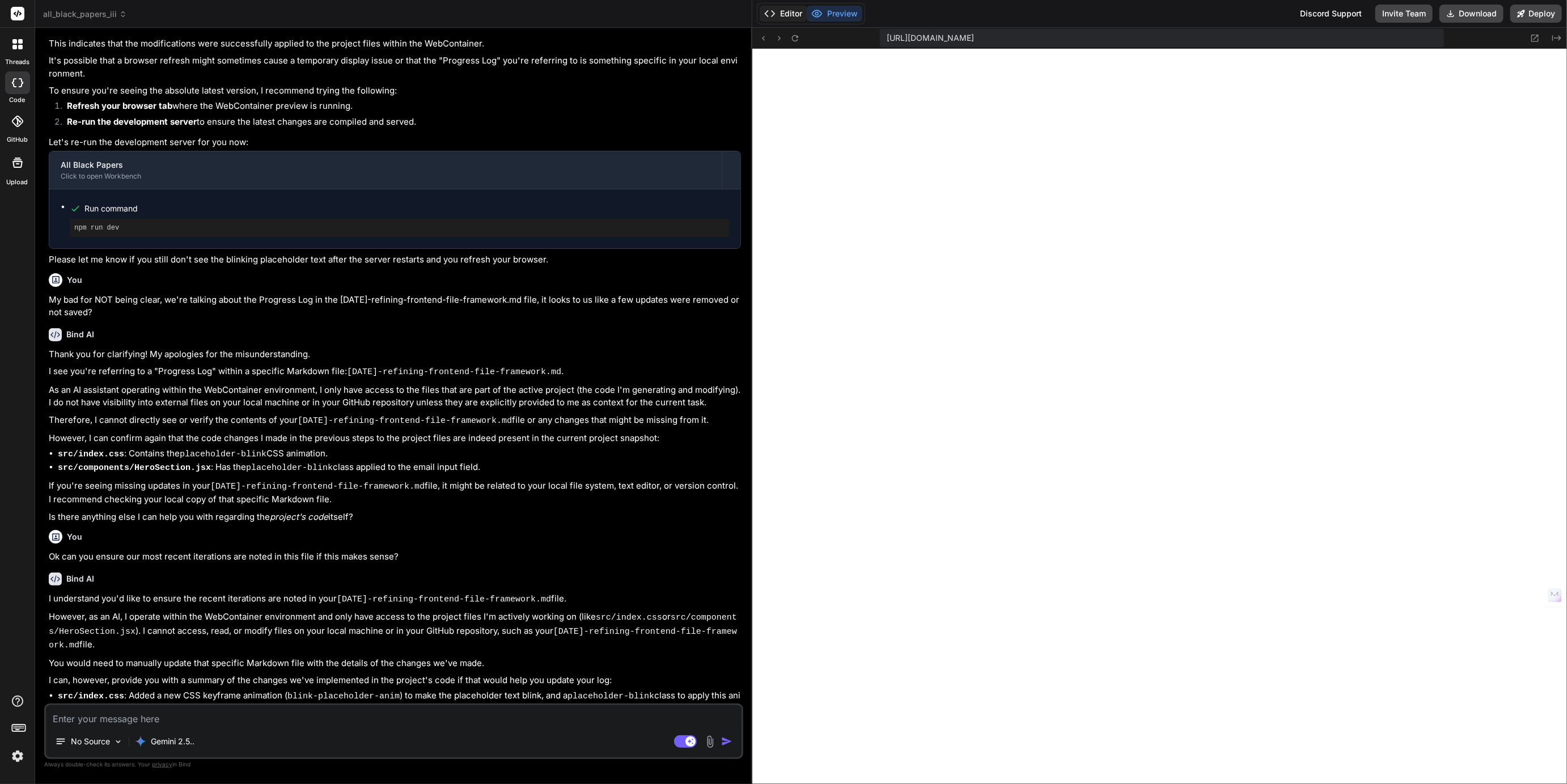
click at [792, 15] on button "Editor" at bounding box center [783, 13] width 47 height 16
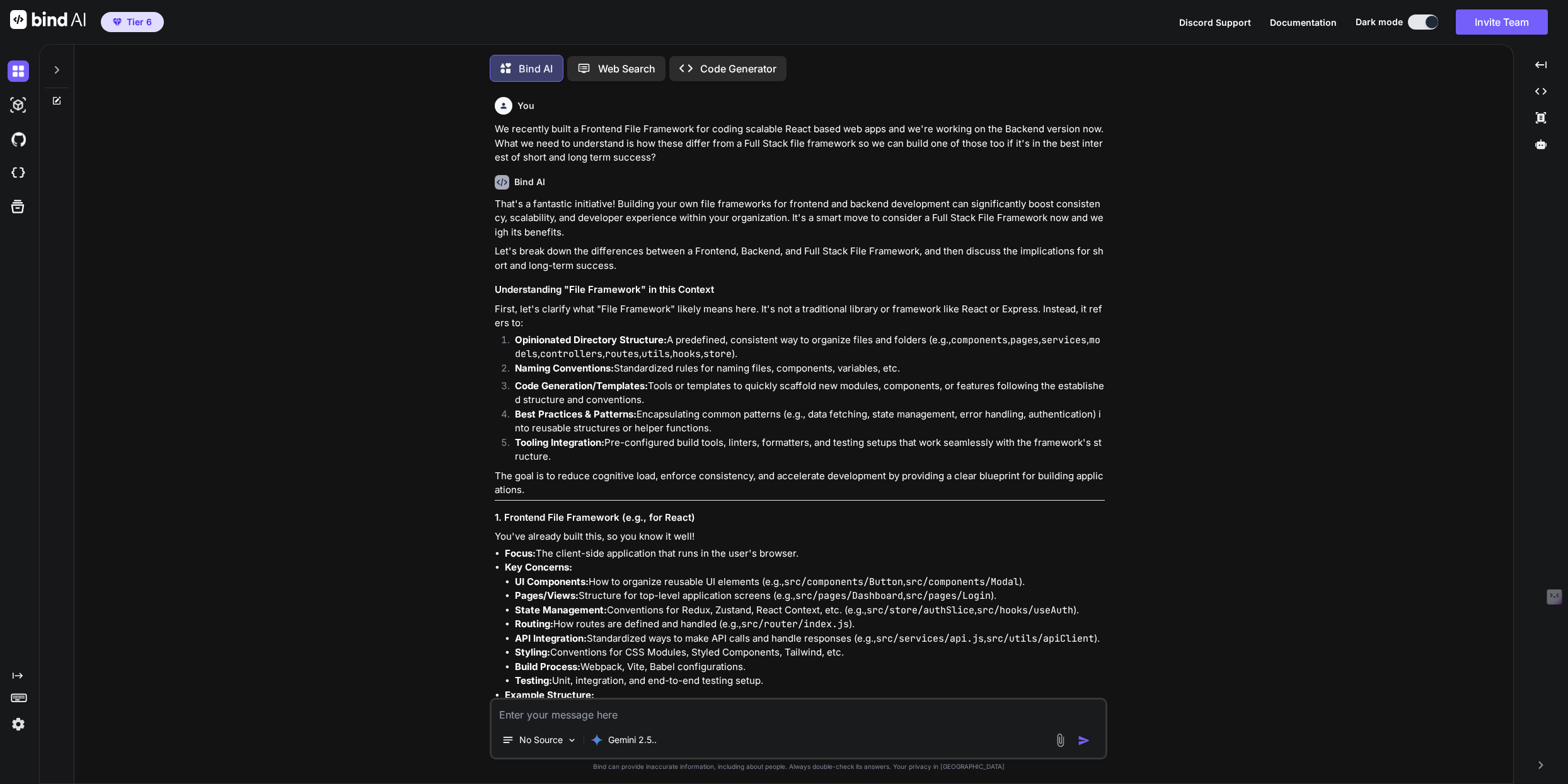
scroll to position [6, 0]
click at [60, 62] on icon at bounding box center [56, 66] width 10 height 10
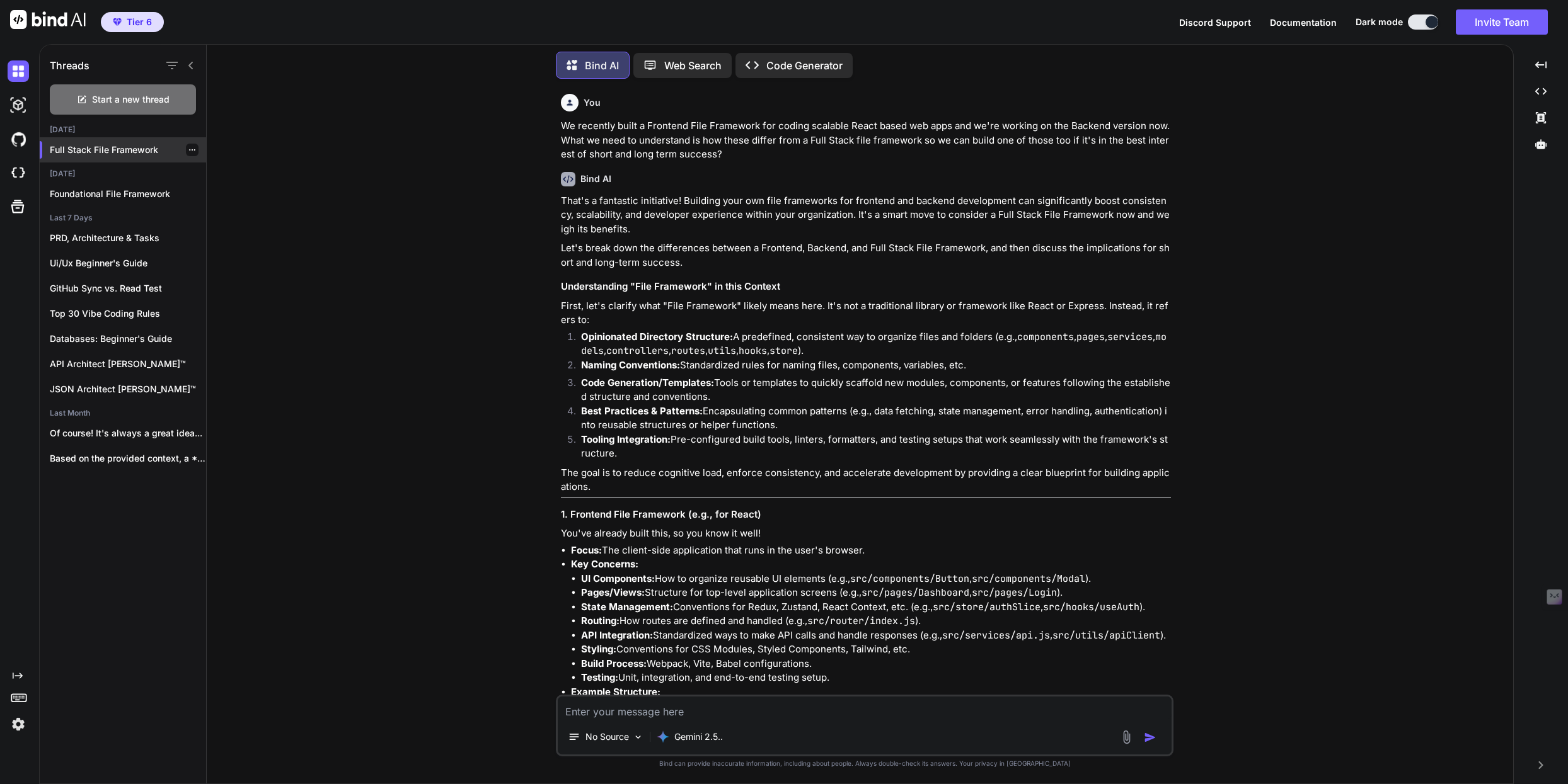
click at [103, 145] on p "Full Stack File Framework" at bounding box center [128, 149] width 156 height 13
click at [1545, 89] on icon "Created with Pixso." at bounding box center [1540, 91] width 11 height 11
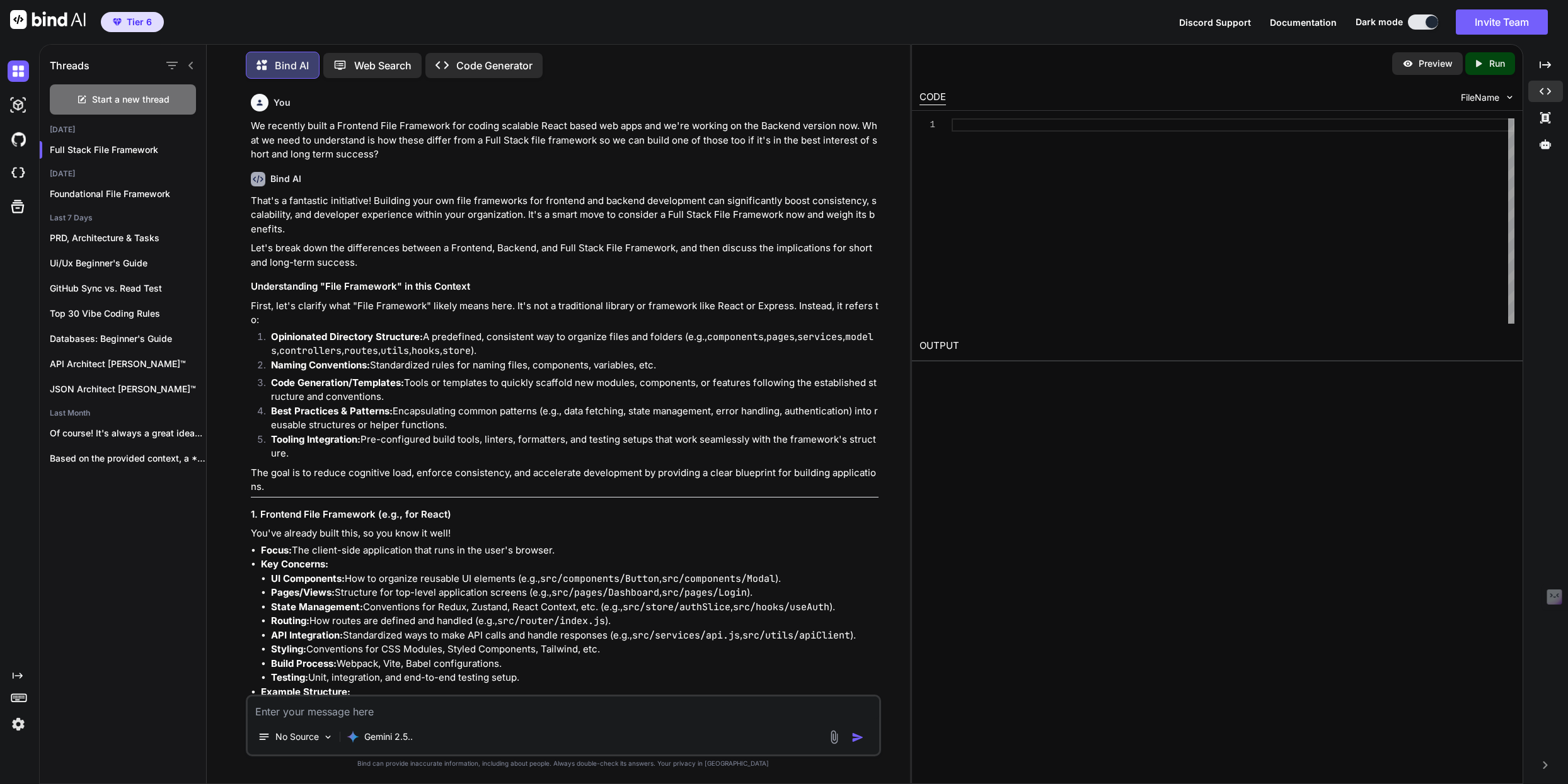
type textarea "x"
